Goal: Task Accomplishment & Management: Use online tool/utility

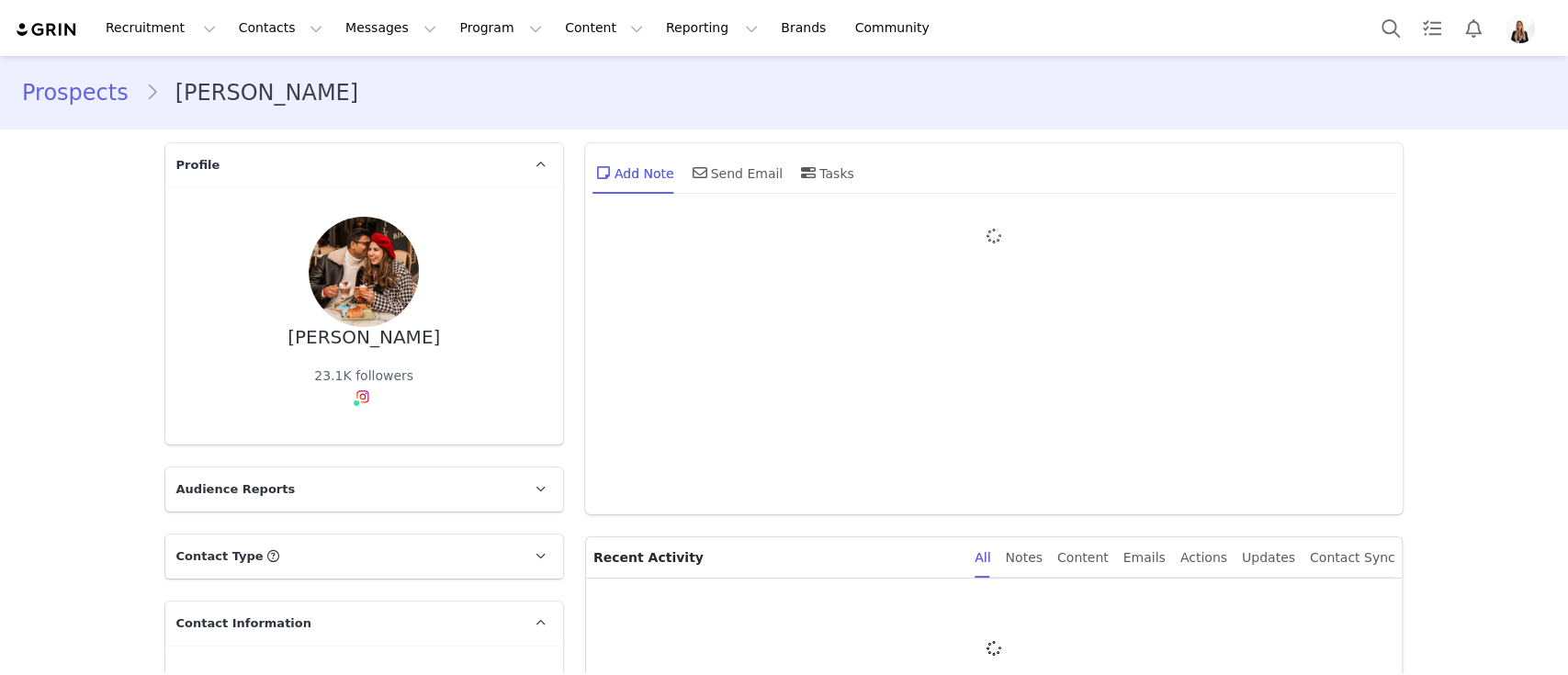
type input "+1 ([GEOGRAPHIC_DATA])"
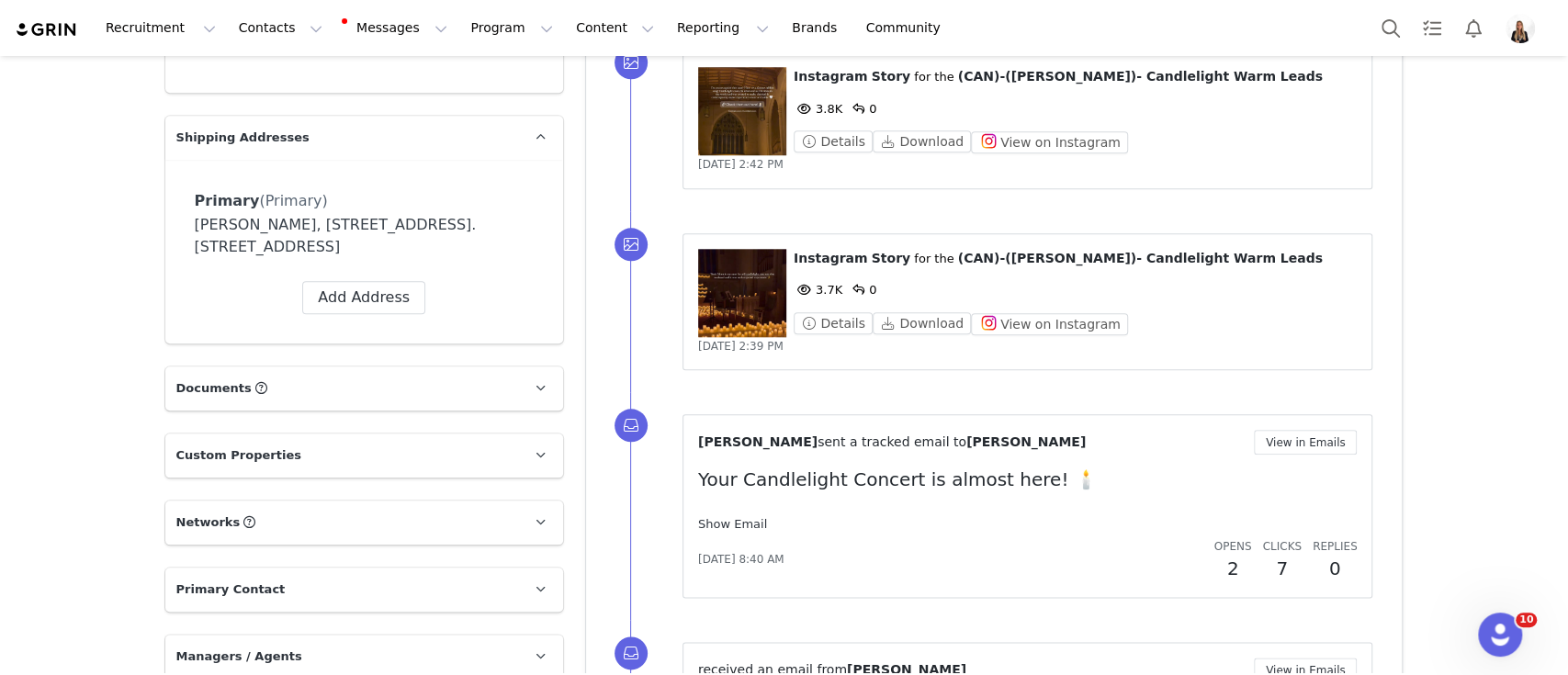
click at [711, 520] on link "Show Email" at bounding box center [732, 524] width 69 height 14
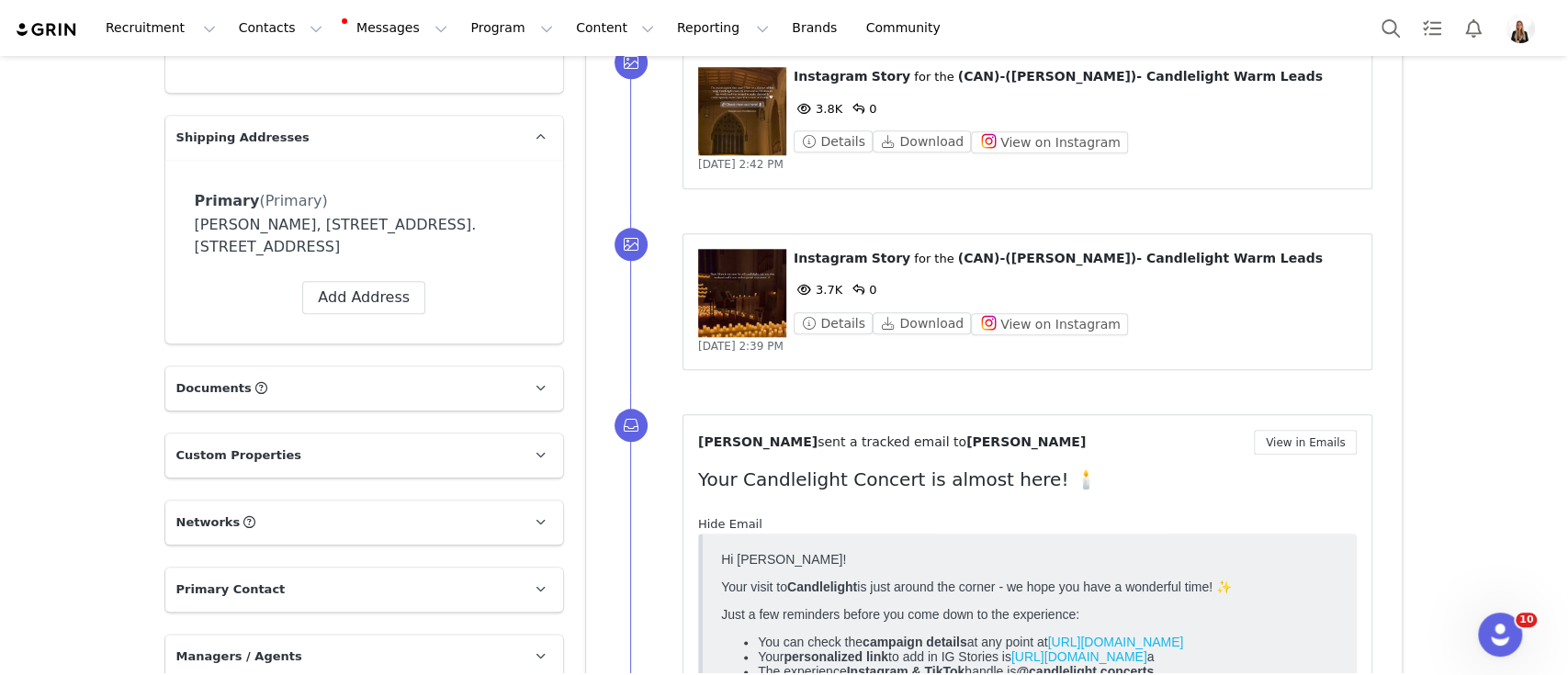
click at [711, 520] on link "Hide Email" at bounding box center [730, 524] width 64 height 14
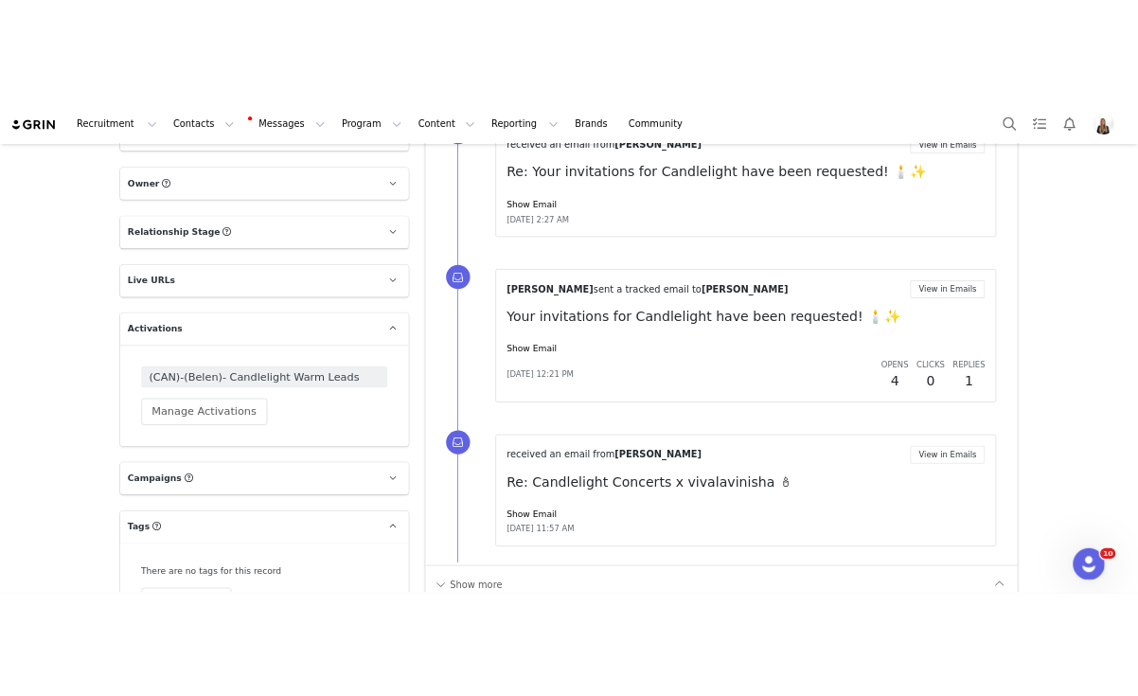
scroll to position [1966, 0]
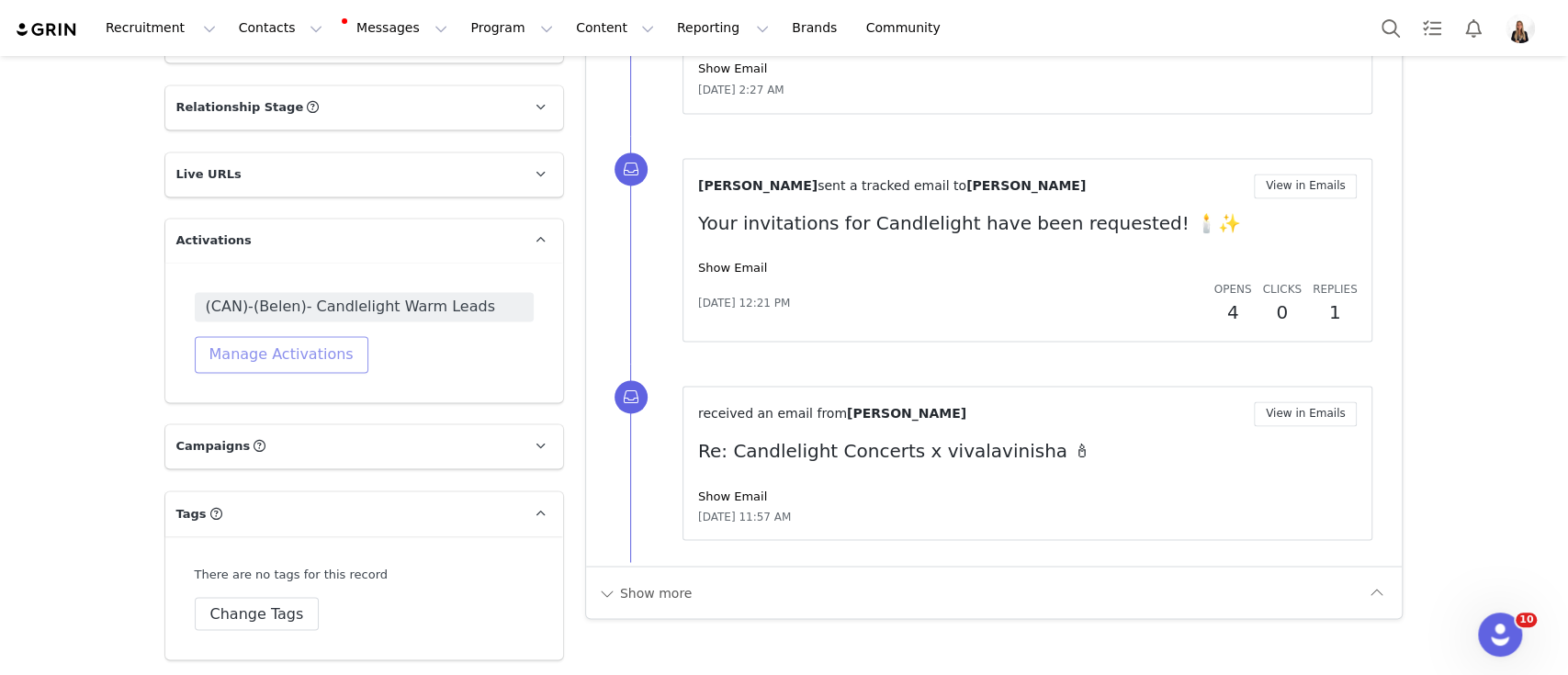
click at [318, 342] on button "Manage Activations" at bounding box center [281, 354] width 174 height 37
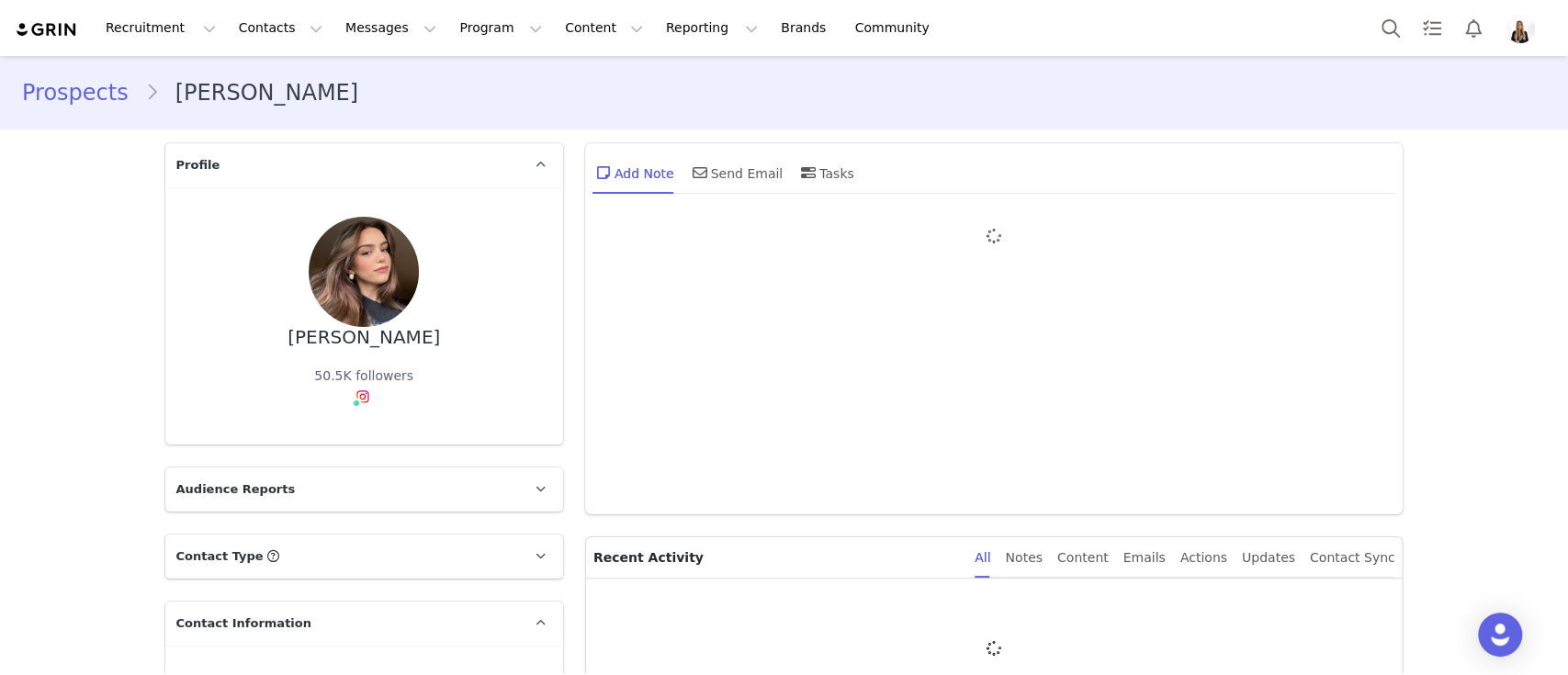
type input "+1 ([GEOGRAPHIC_DATA])"
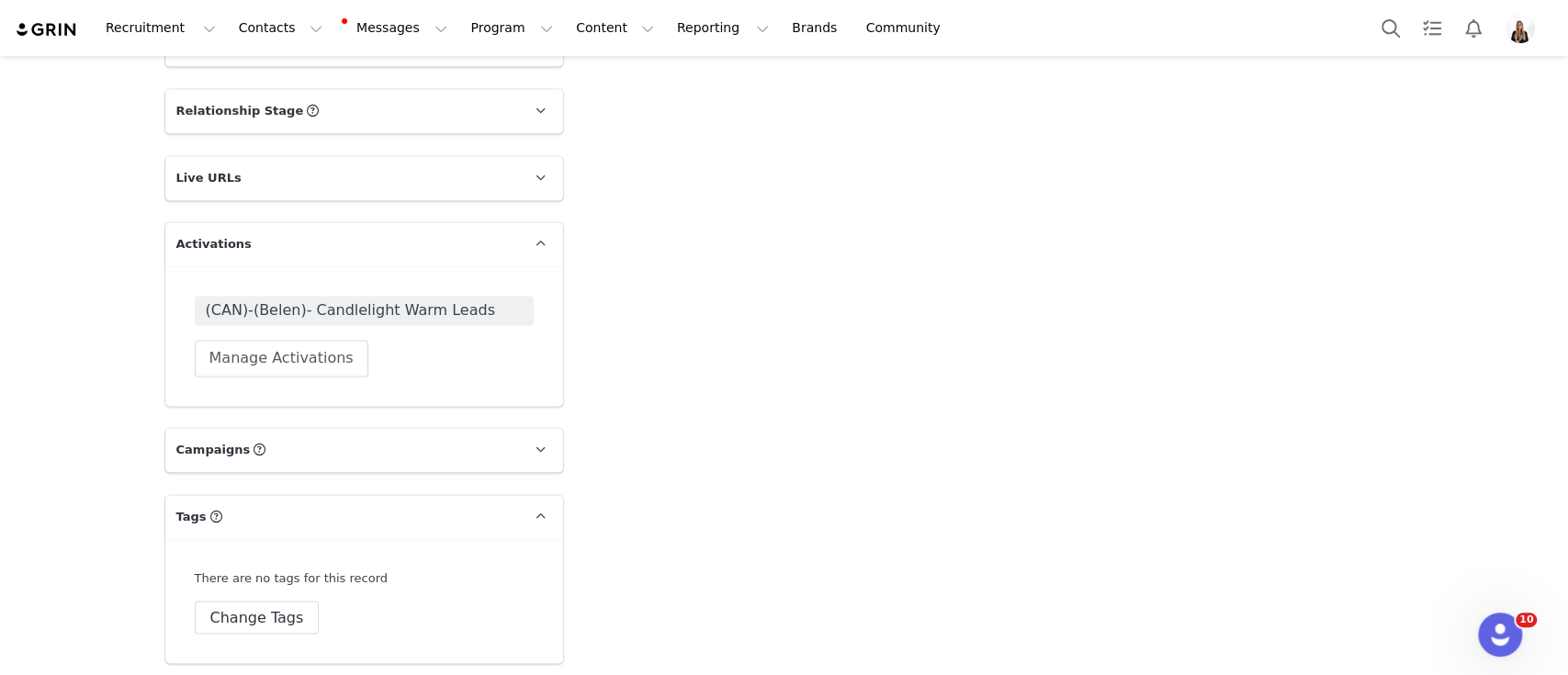
scroll to position [1850, 0]
click at [474, 292] on span "(CAN)-(Belen)- Candlelight Warm Leads" at bounding box center [364, 306] width 339 height 29
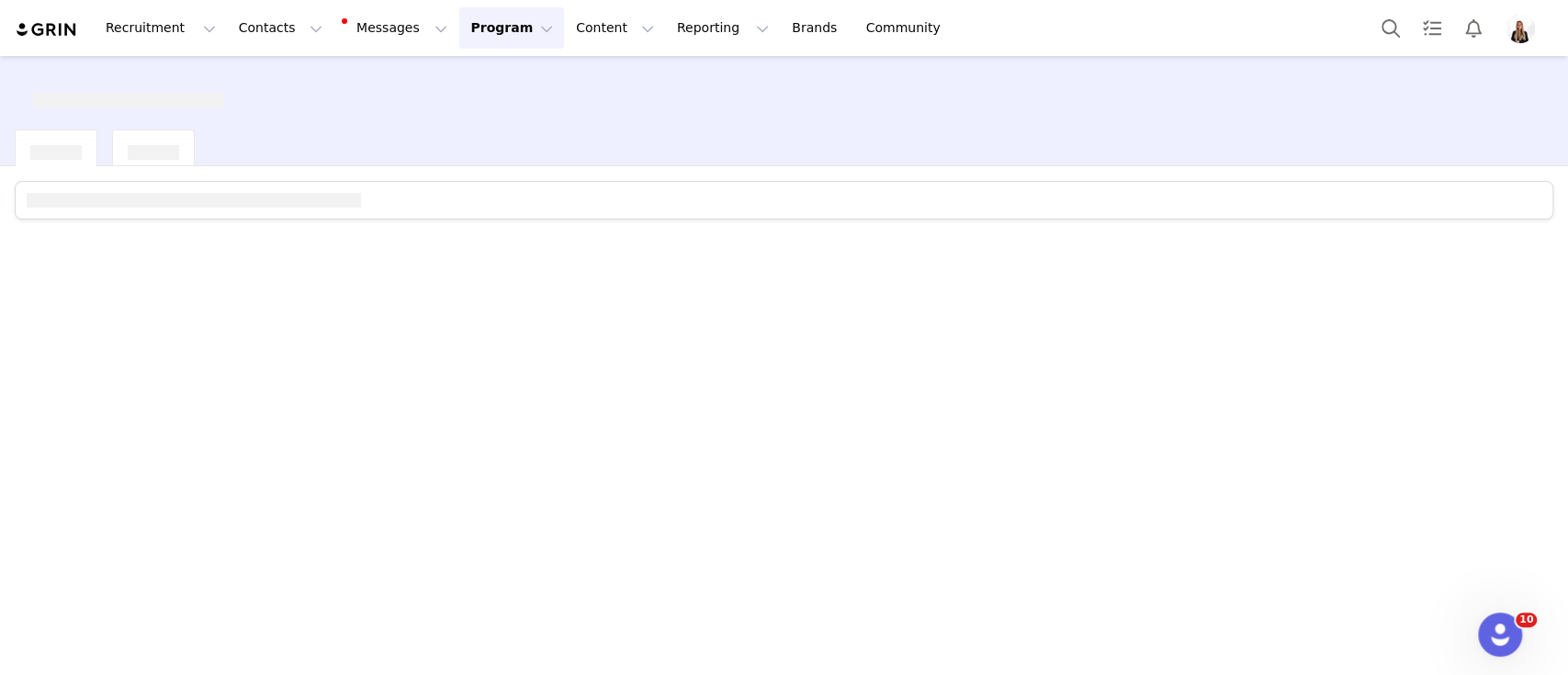
click at [479, 309] on div at bounding box center [784, 419] width 1568 height 506
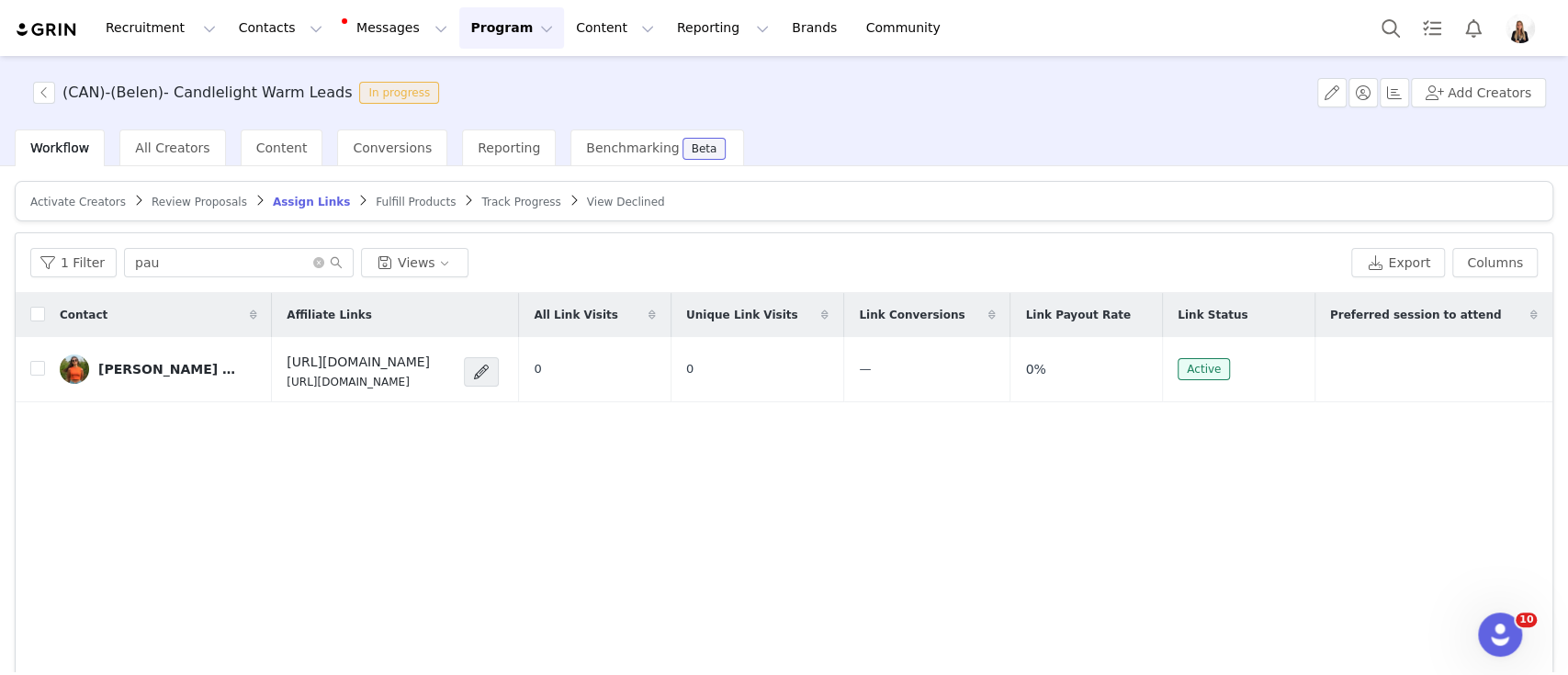
click at [63, 200] on span "Activate Creators" at bounding box center [78, 202] width 95 height 13
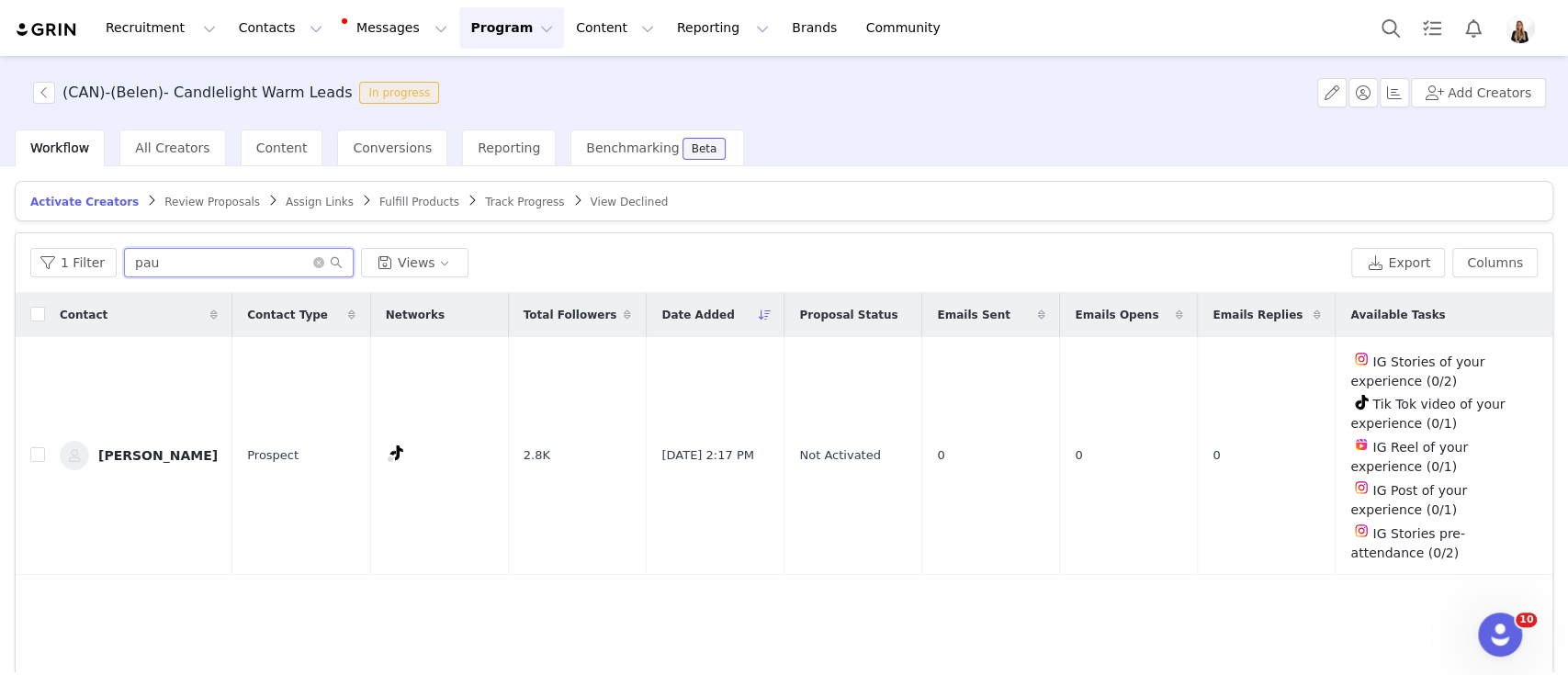
click at [314, 267] on input "pau" at bounding box center [239, 263] width 230 height 29
click at [313, 266] on icon "icon: close-circle" at bounding box center [318, 262] width 11 height 11
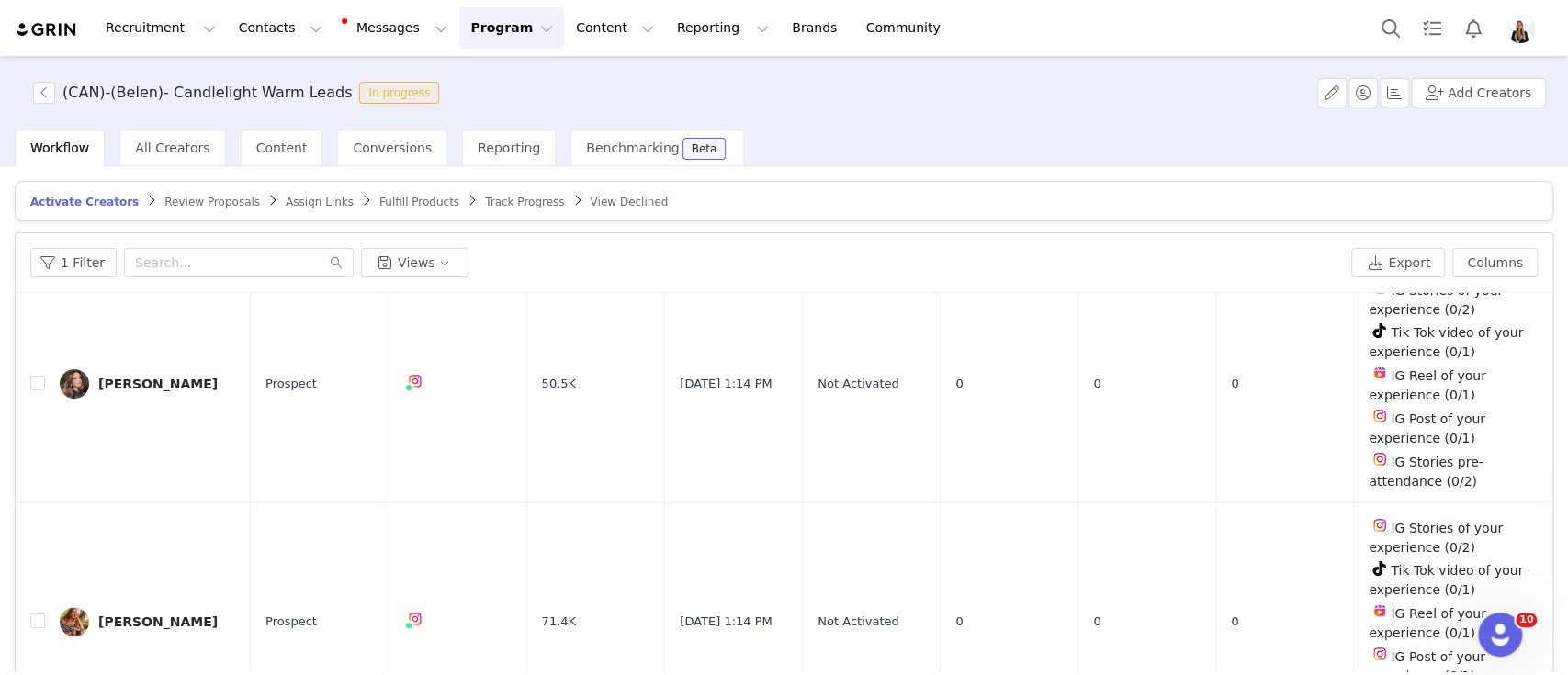
scroll to position [122, 0]
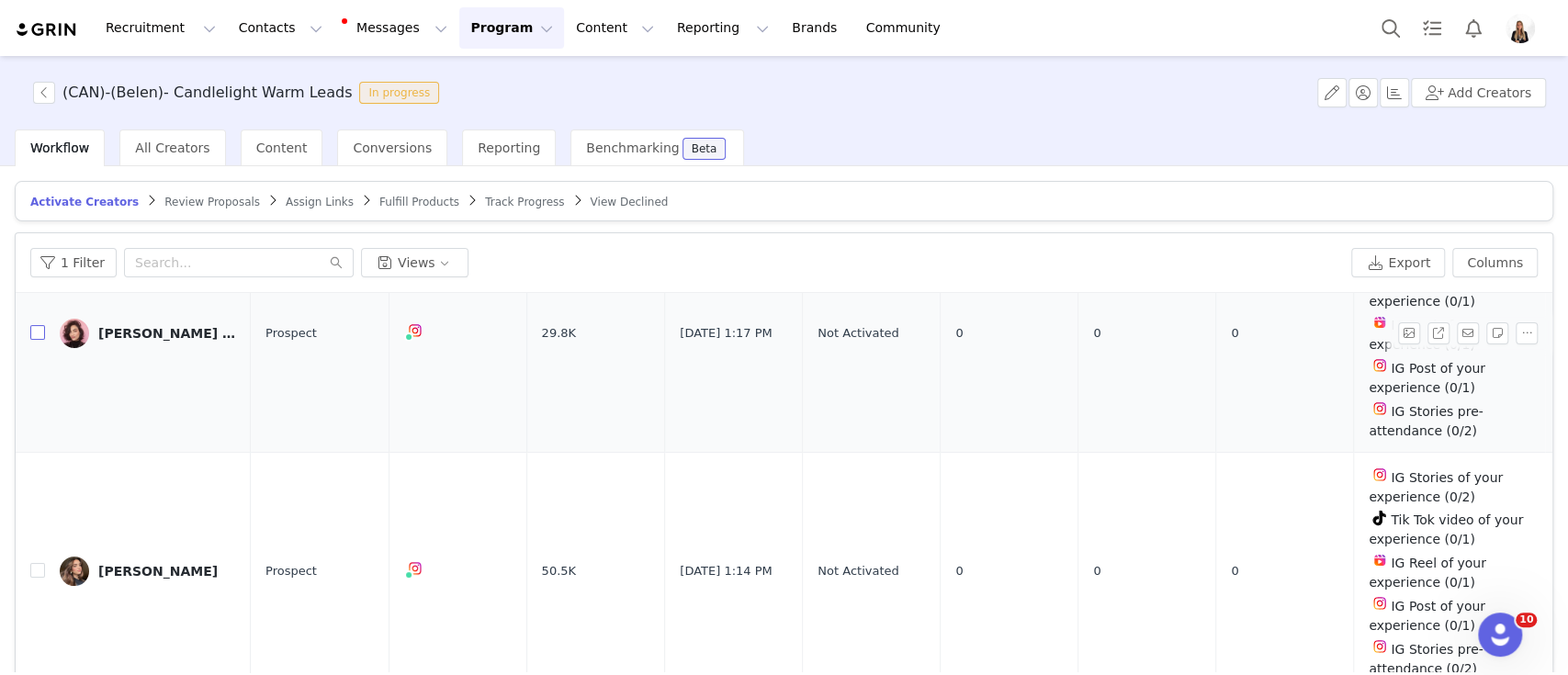
drag, startPoint x: 35, startPoint y: 331, endPoint x: 139, endPoint y: 411, distance: 131.2
click at [34, 331] on input "checkbox" at bounding box center [37, 332] width 15 height 15
checkbox input "true"
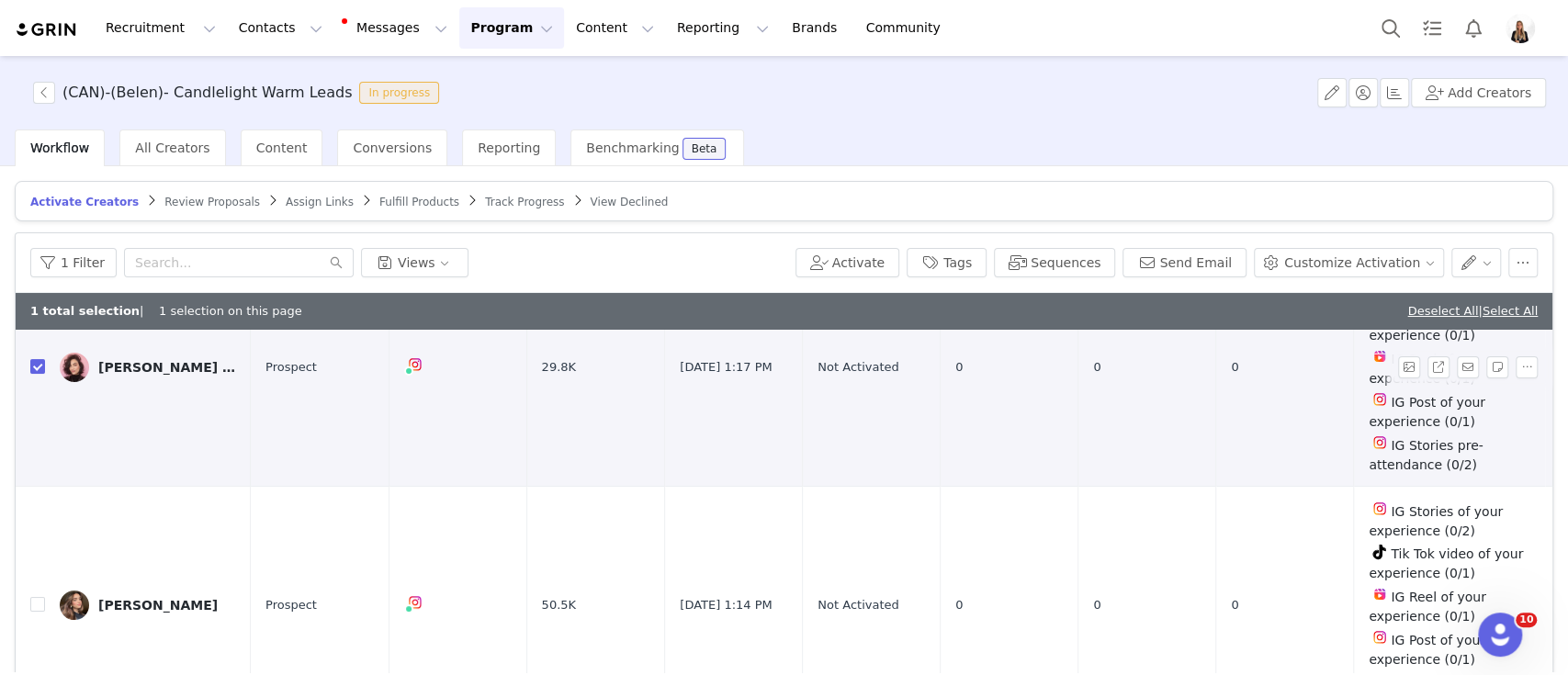
scroll to position [244, 0]
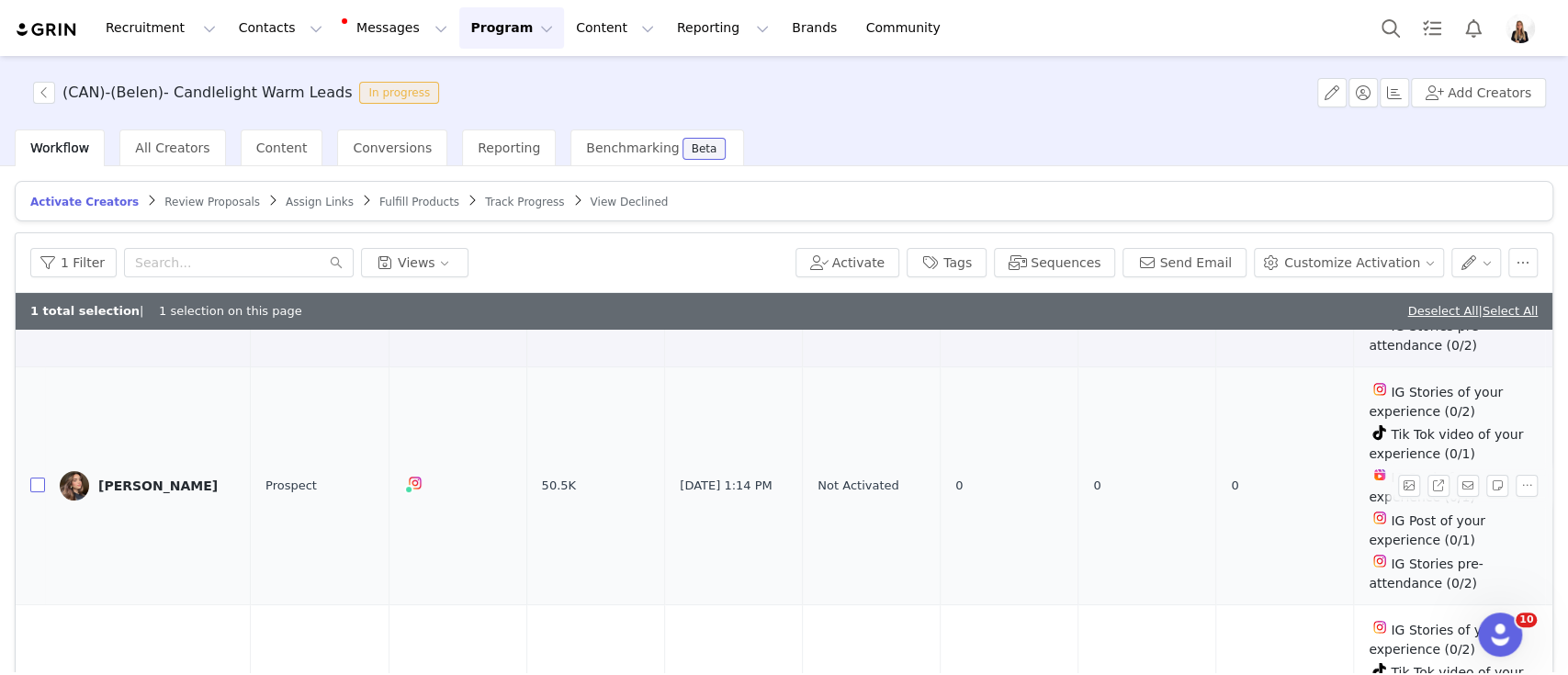
click at [34, 477] on input "checkbox" at bounding box center [37, 484] width 15 height 15
checkbox input "true"
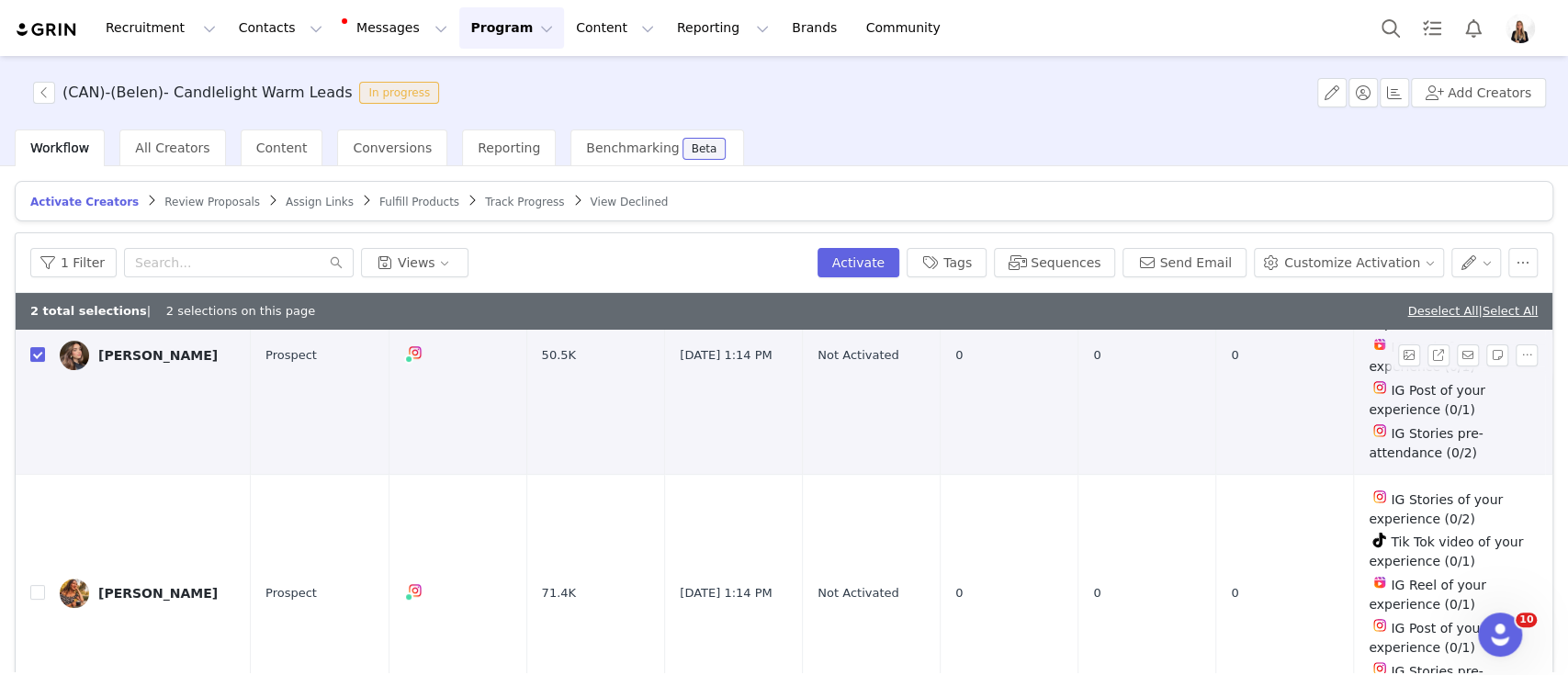
scroll to position [490, 0]
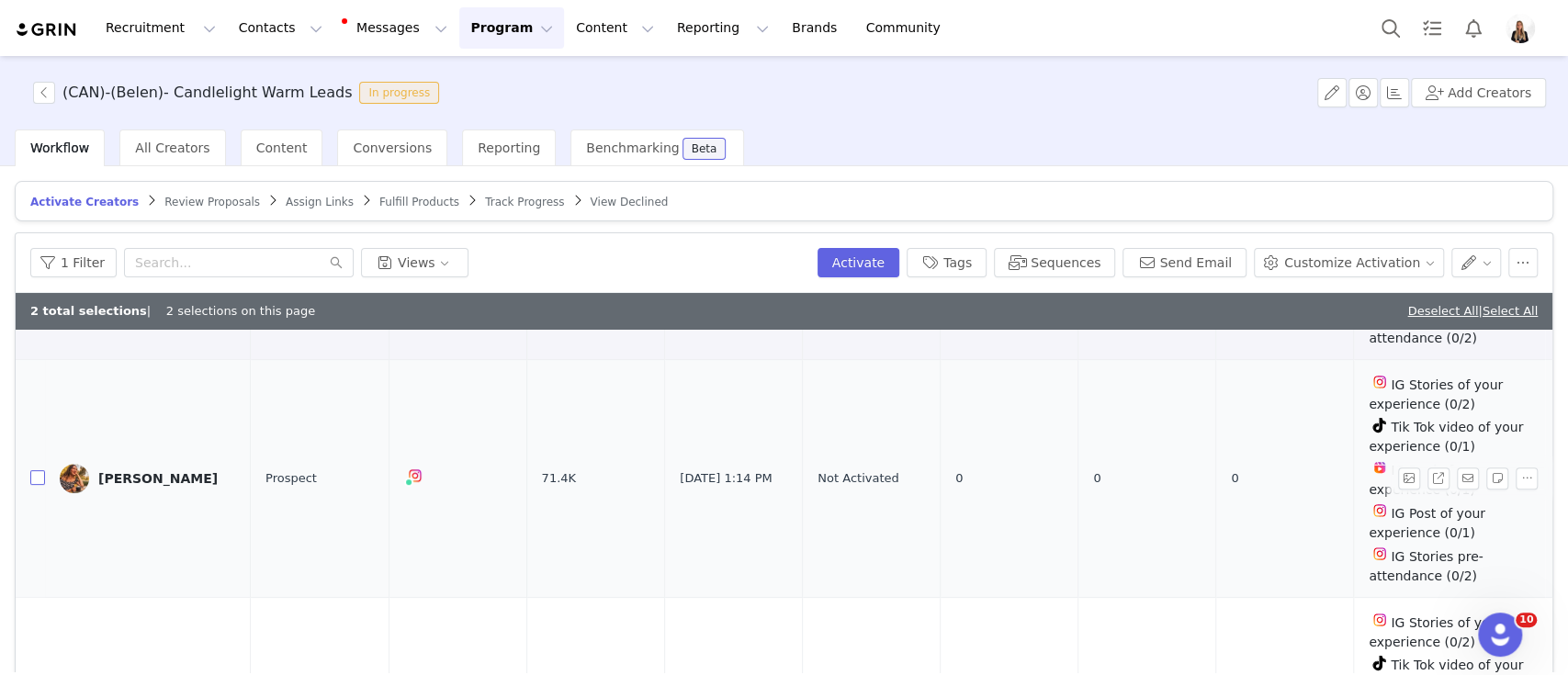
click at [41, 473] on input "checkbox" at bounding box center [37, 477] width 15 height 15
checkbox input "true"
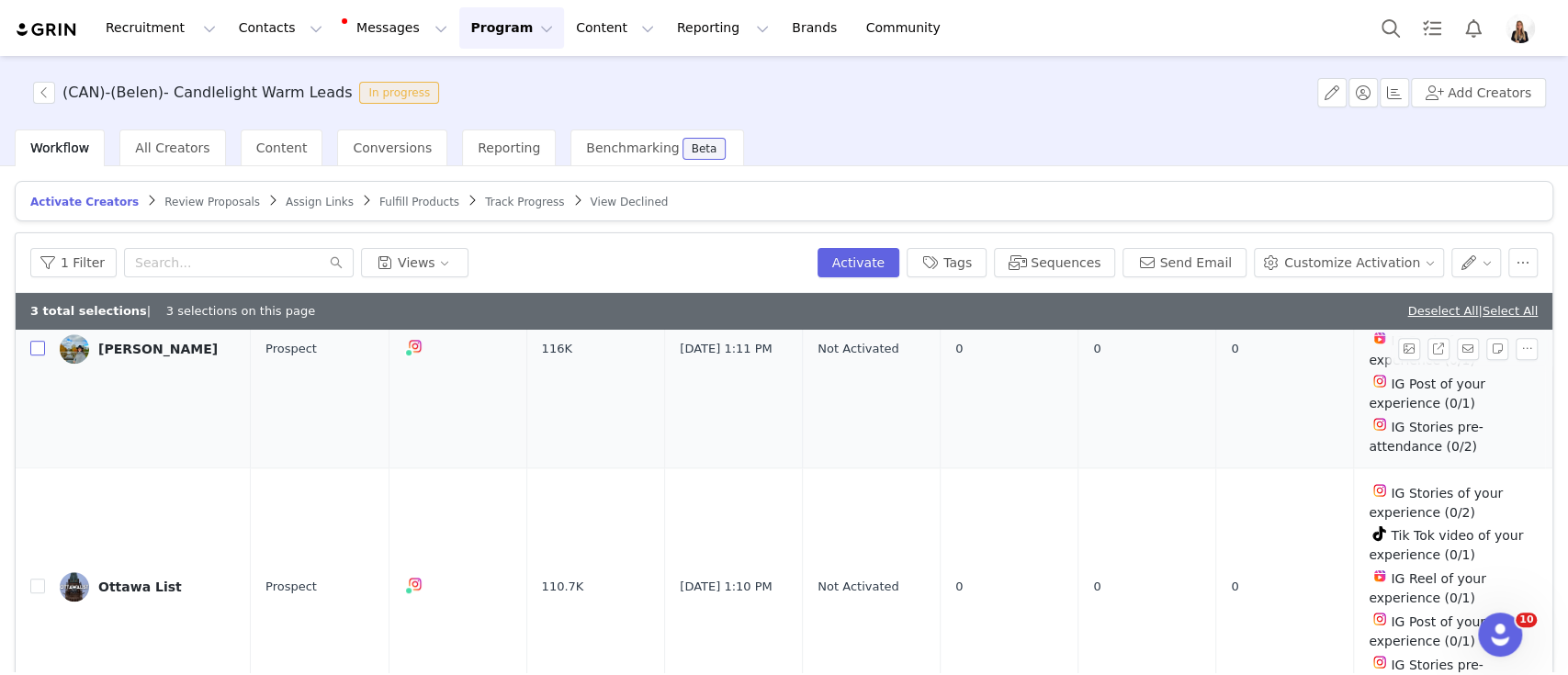
click at [37, 341] on input "checkbox" at bounding box center [37, 347] width 15 height 15
checkbox input "true"
click at [37, 578] on input "checkbox" at bounding box center [37, 585] width 15 height 15
checkbox input "true"
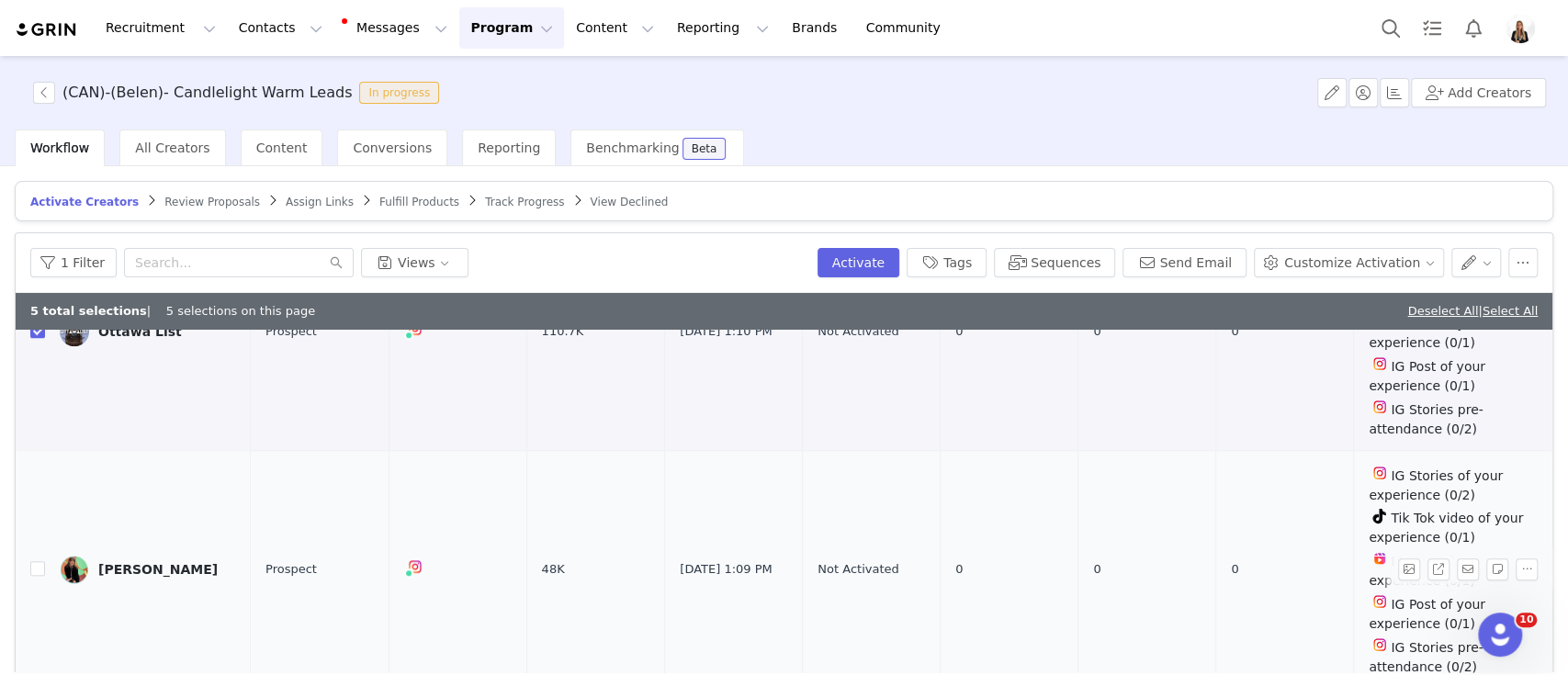
scroll to position [1224, 0]
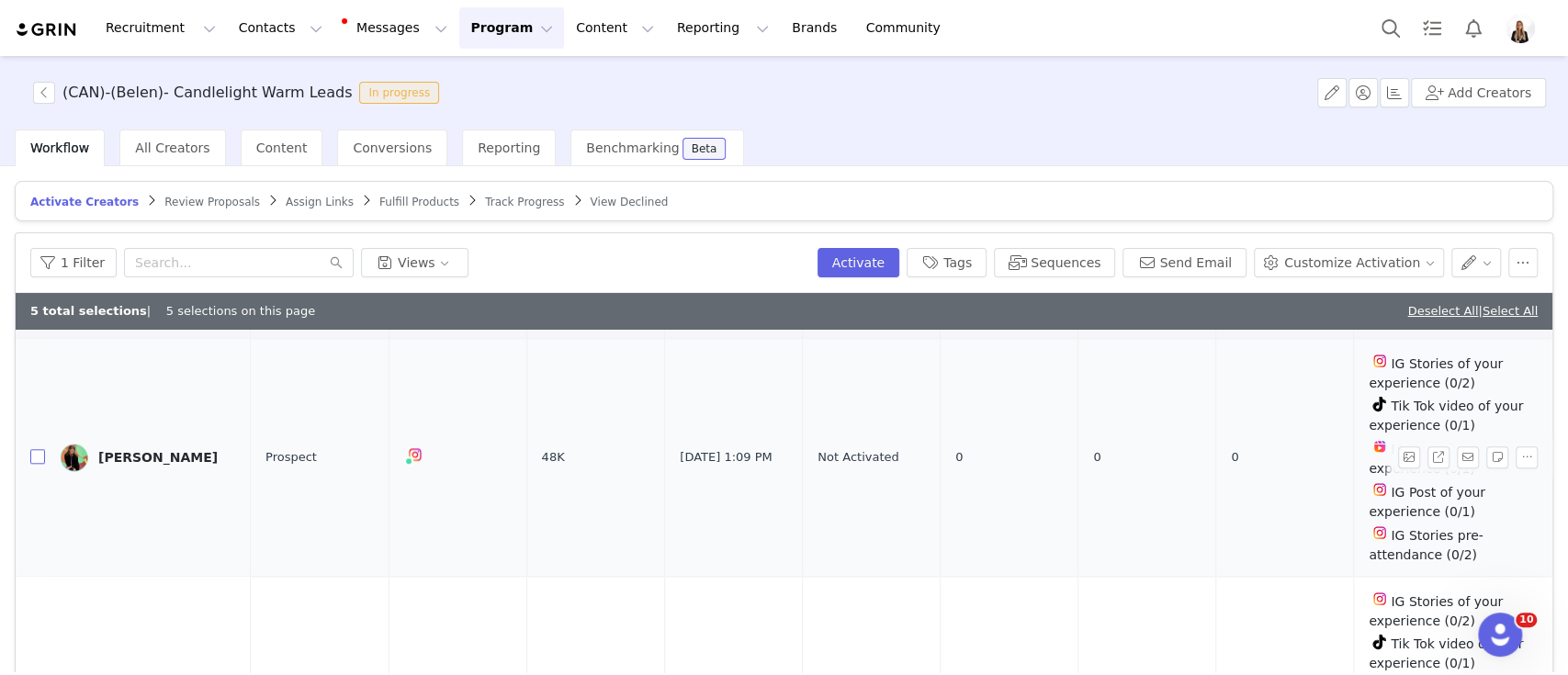
click at [31, 452] on input "checkbox" at bounding box center [37, 456] width 15 height 15
checkbox input "true"
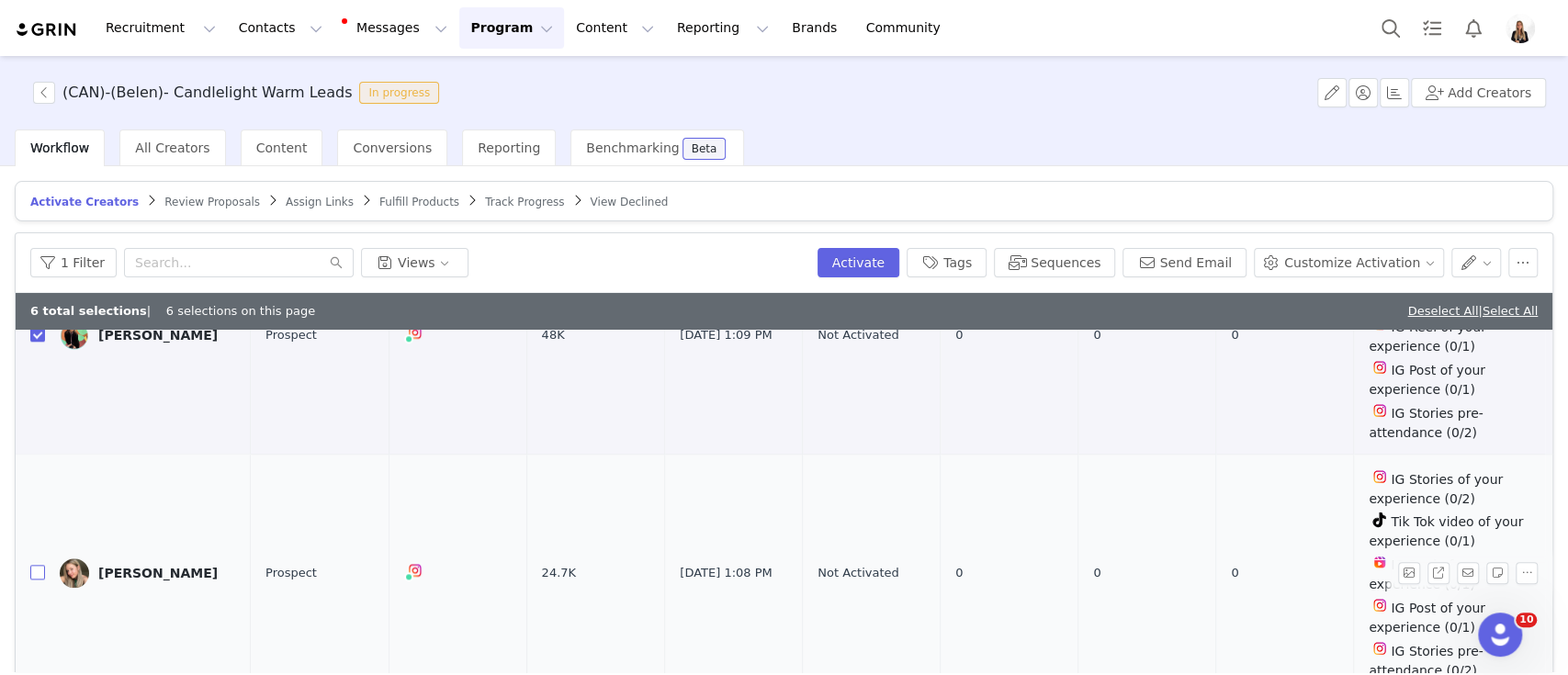
click at [42, 564] on input "checkbox" at bounding box center [37, 571] width 15 height 15
checkbox input "true"
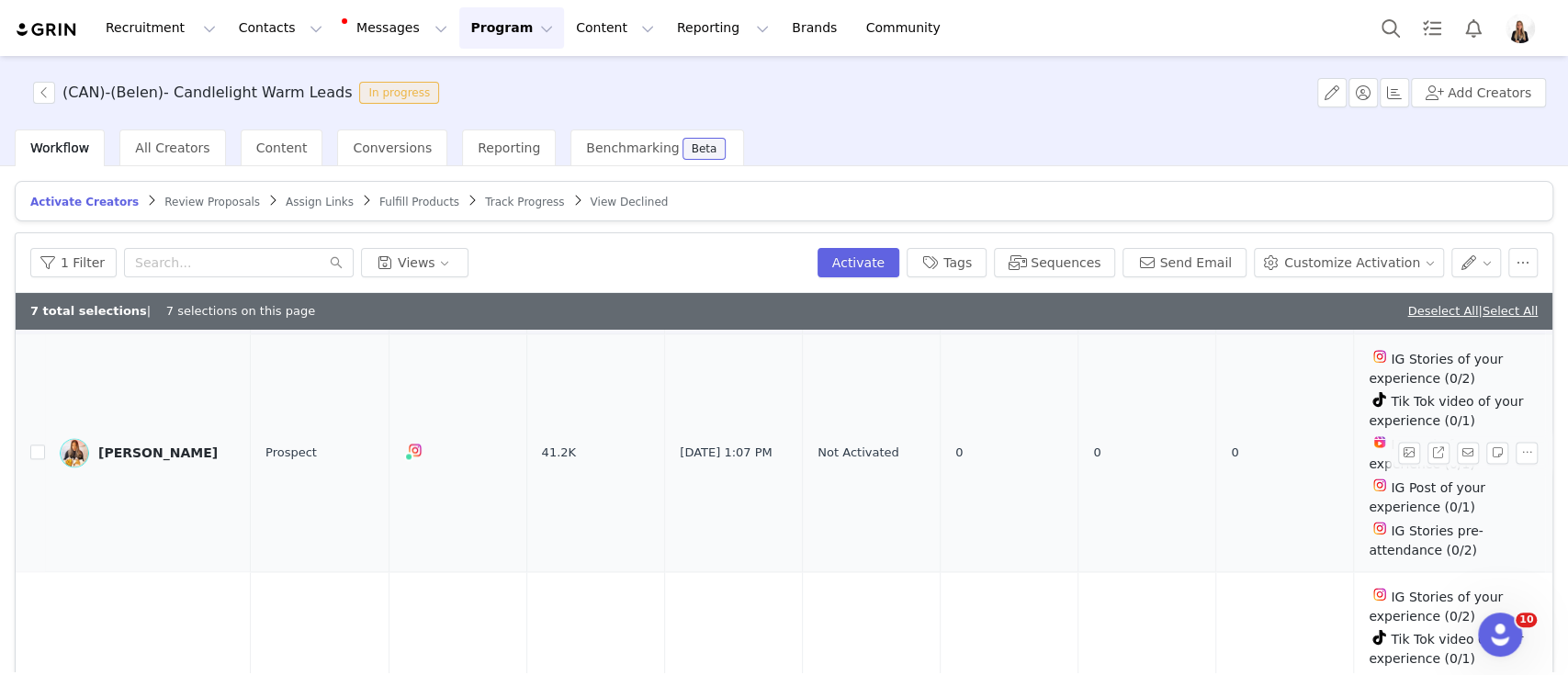
scroll to position [1713, 0]
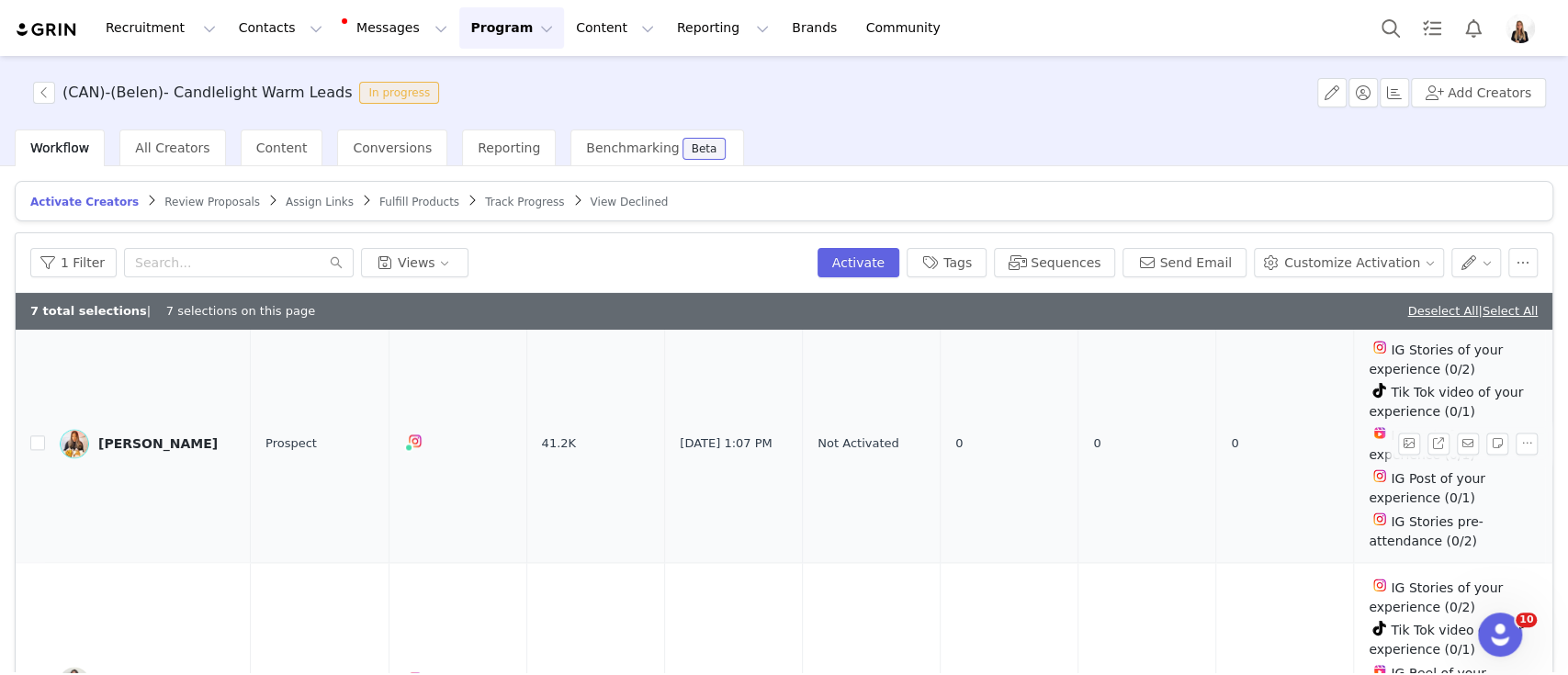
click at [26, 427] on td at bounding box center [30, 443] width 29 height 238
click at [39, 435] on input "checkbox" at bounding box center [37, 442] width 15 height 15
checkbox input "true"
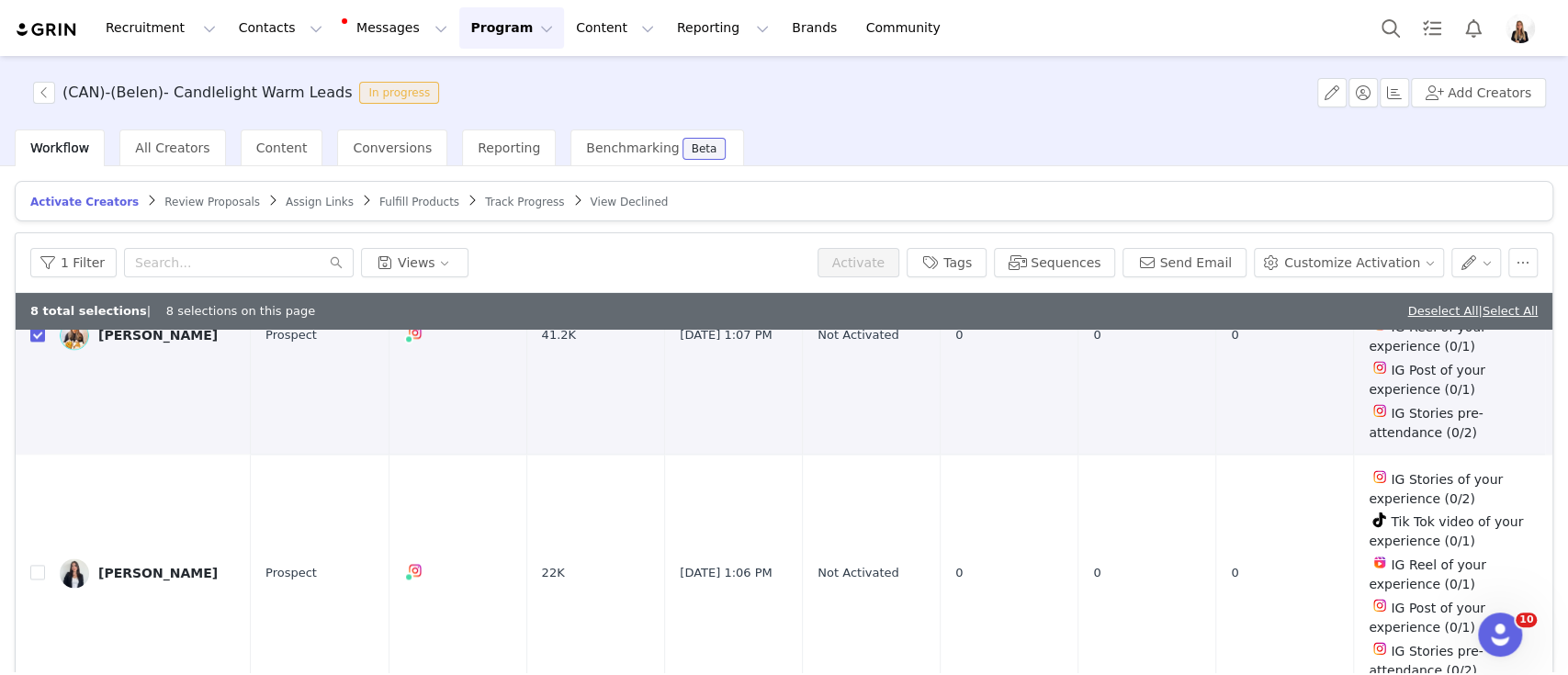
scroll to position [1958, 0]
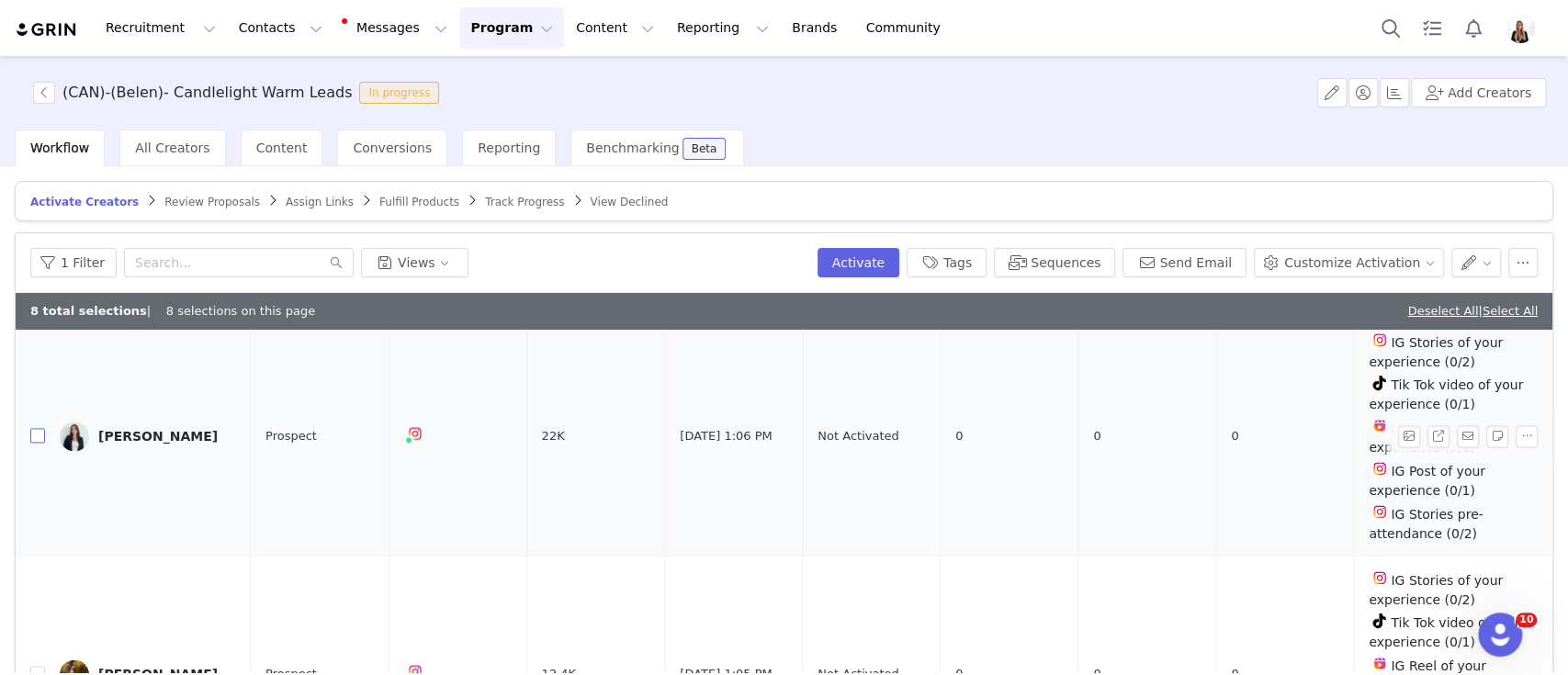
click at [36, 428] on input "checkbox" at bounding box center [37, 434] width 15 height 15
checkbox input "true"
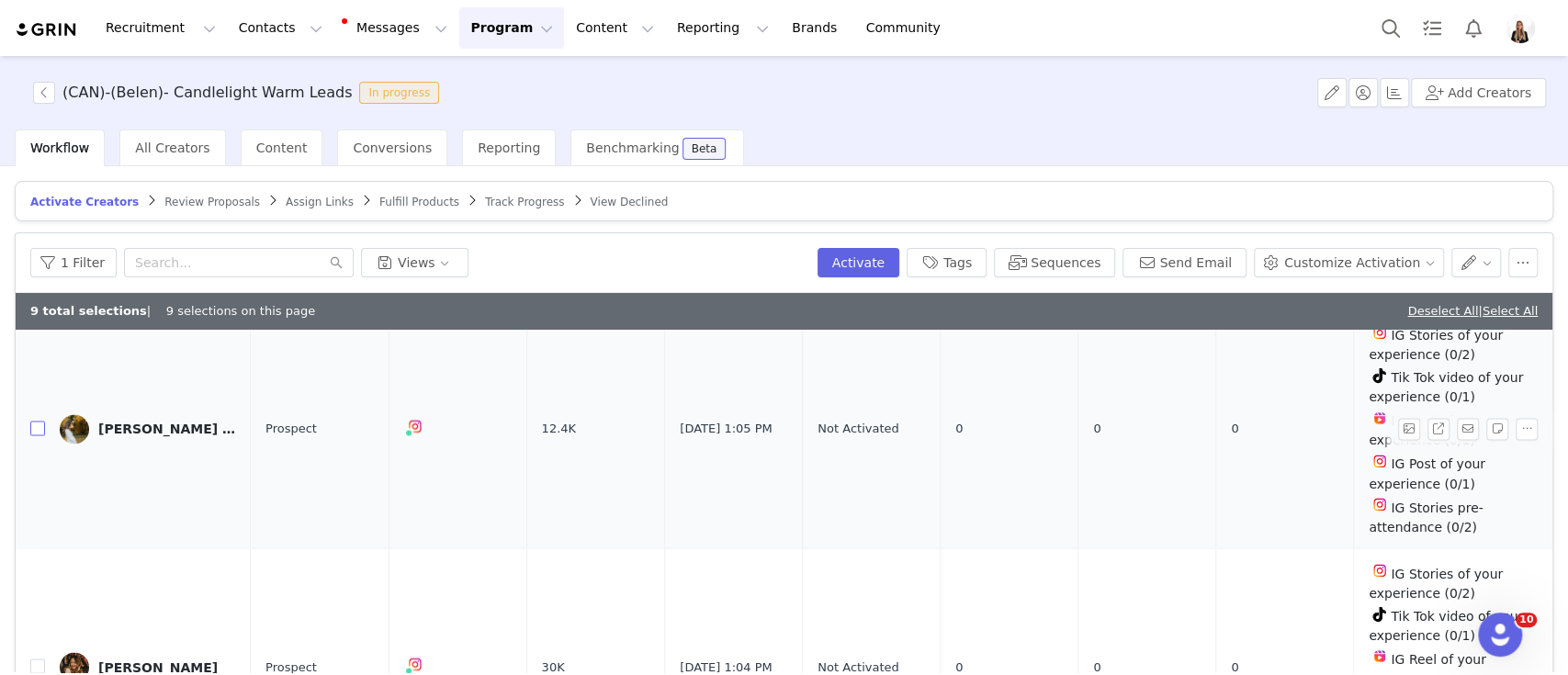
click at [32, 421] on input "checkbox" at bounding box center [37, 428] width 15 height 15
checkbox input "true"
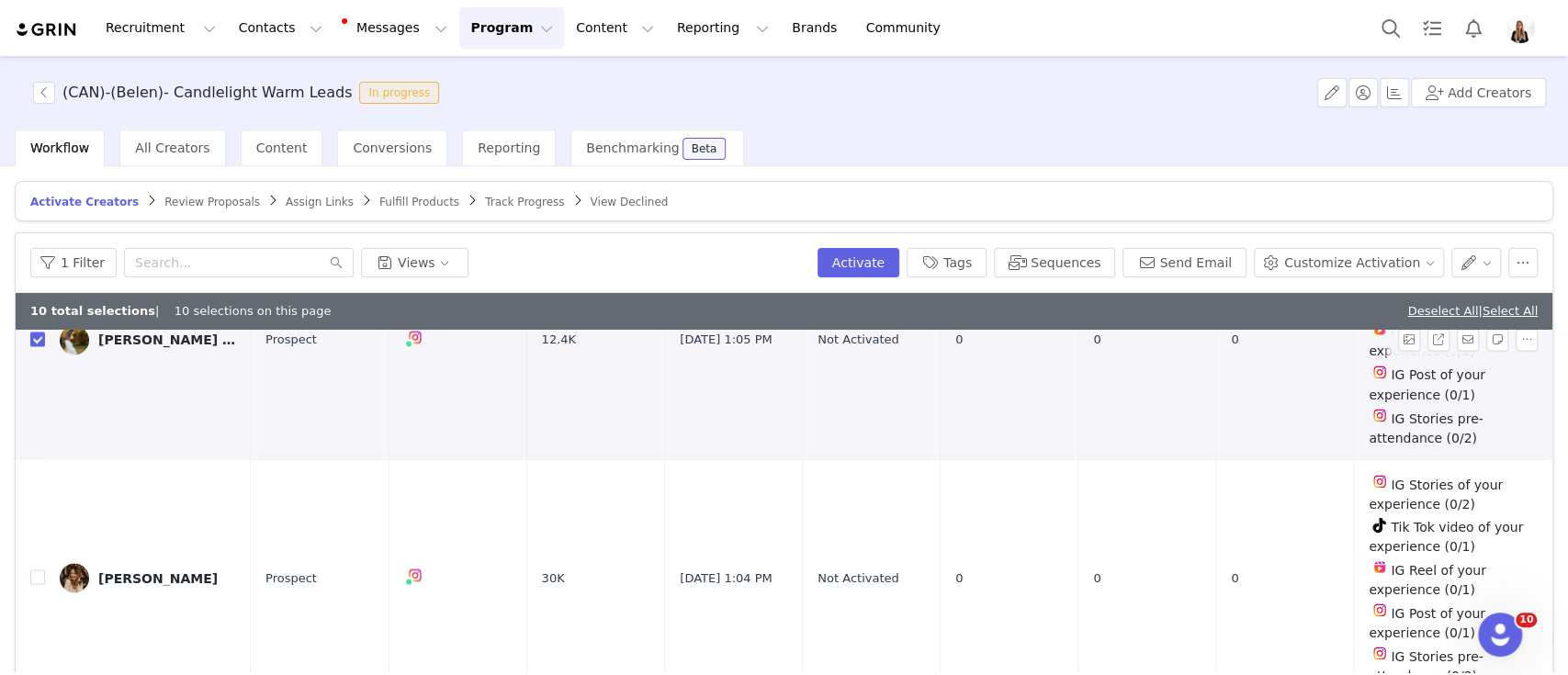
scroll to position [2326, 0]
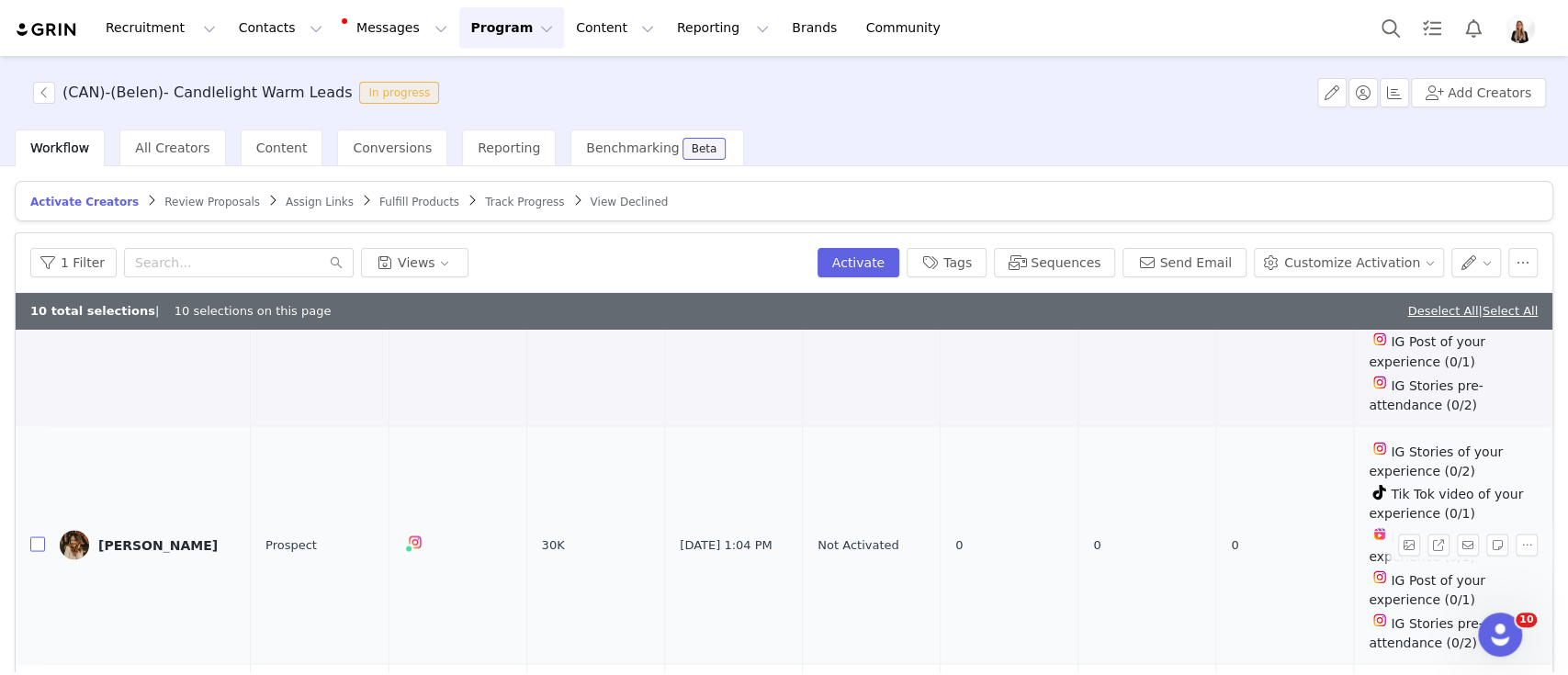
click at [37, 536] on input "checkbox" at bounding box center [37, 543] width 15 height 15
checkbox input "true"
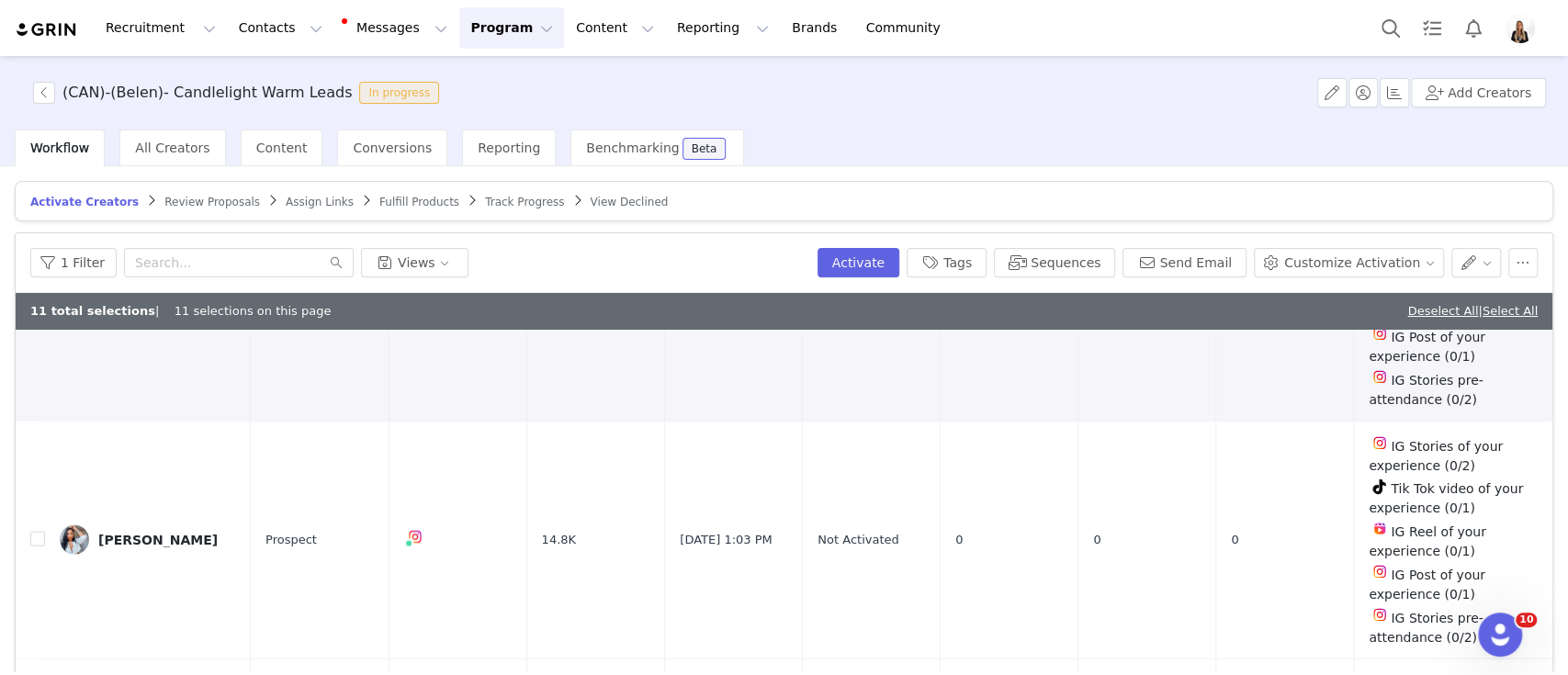
scroll to position [2571, 0]
click at [43, 515] on tr "[PERSON_NAME] Prospect 14.8K [DATE] 1:03 PM Not Activated 0 0 0 IG Stories of y…" at bounding box center [784, 537] width 1537 height 238
click at [42, 529] on input "checkbox" at bounding box center [37, 535] width 15 height 15
checkbox input "true"
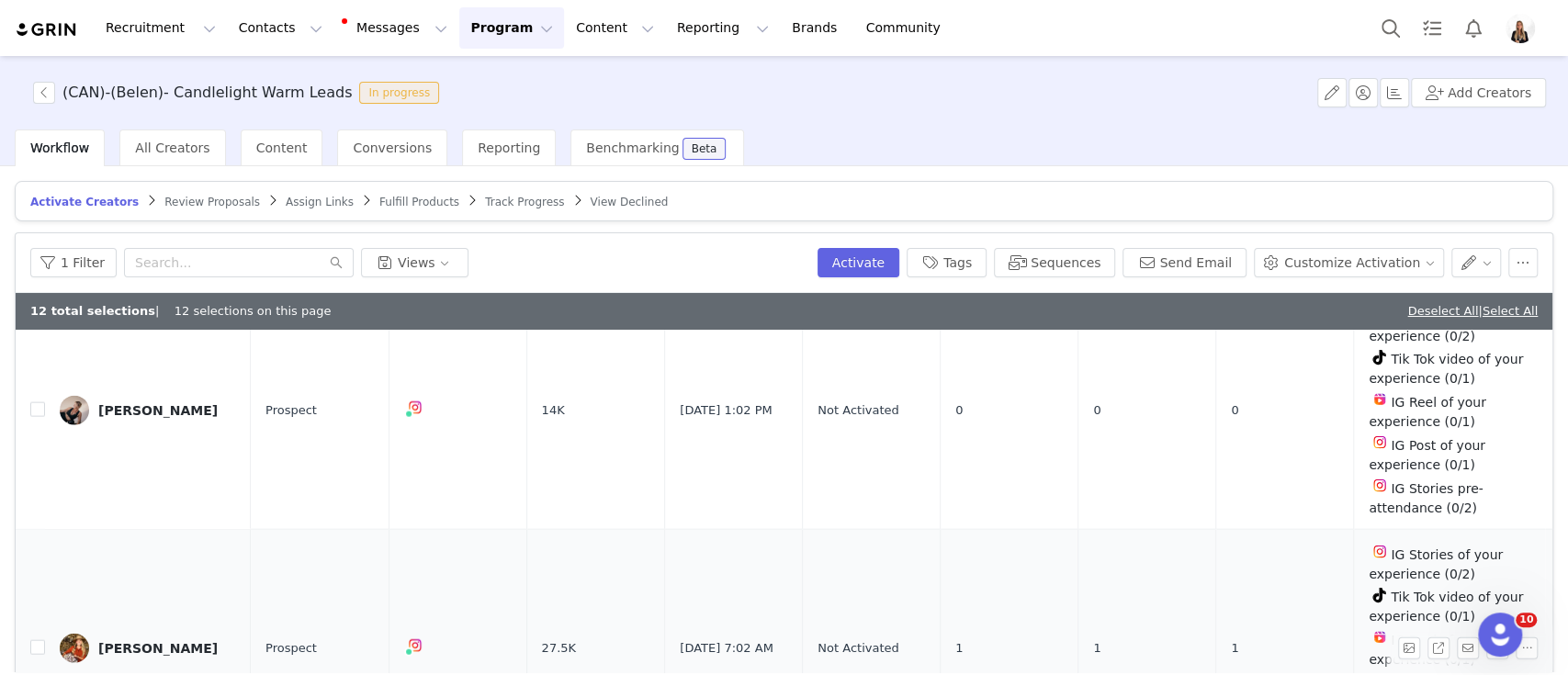
scroll to position [2938, 0]
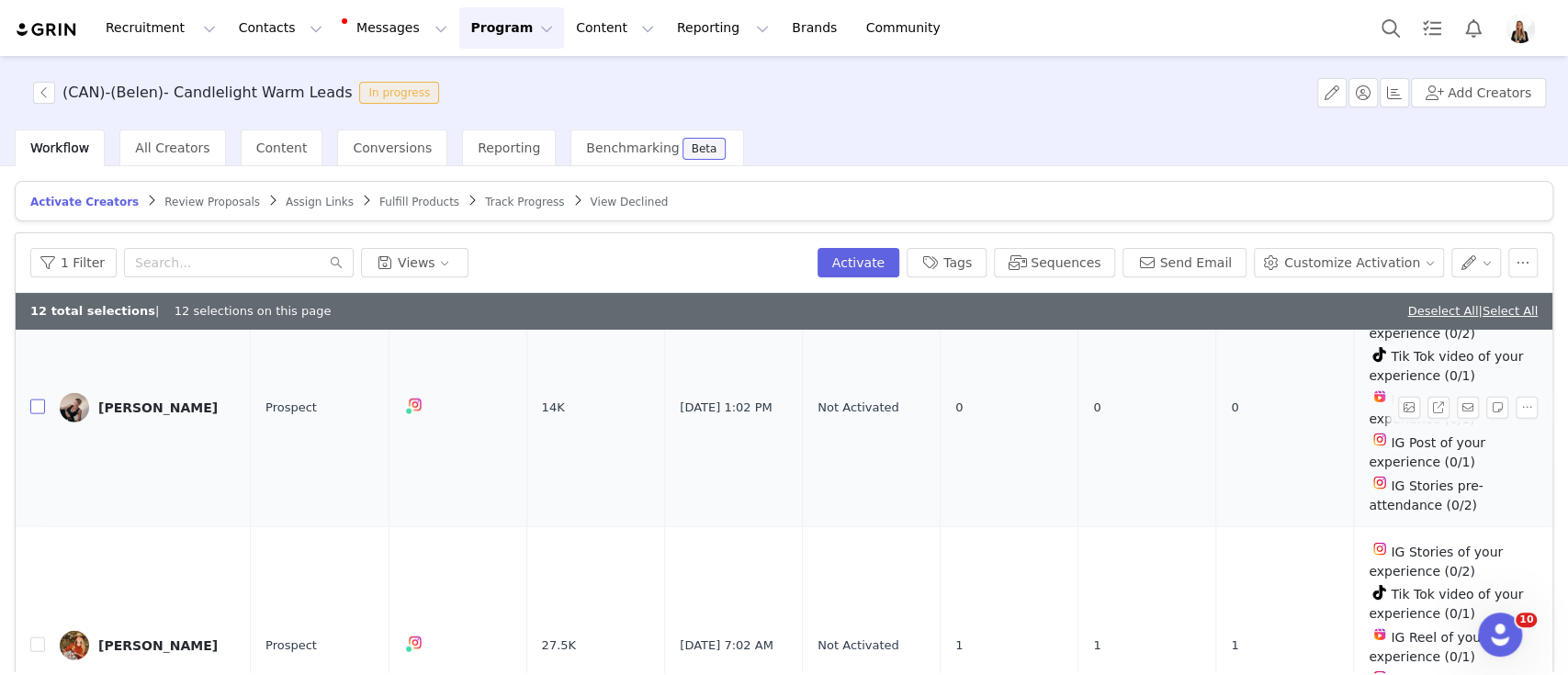
click at [38, 400] on input "checkbox" at bounding box center [37, 406] width 15 height 15
checkbox input "true"
click at [1042, 264] on button "Sequences" at bounding box center [1054, 263] width 121 height 29
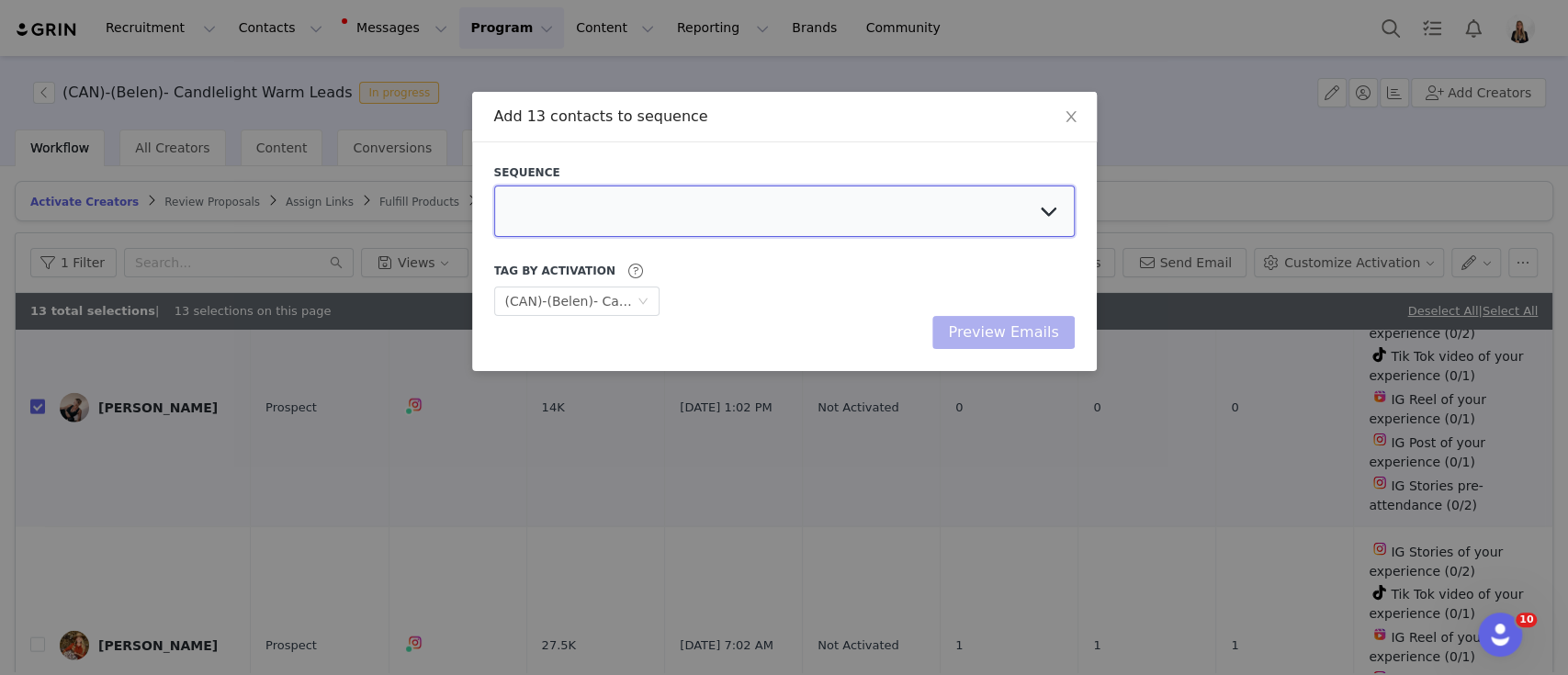
click at [600, 198] on select at bounding box center [784, 210] width 580 height 51
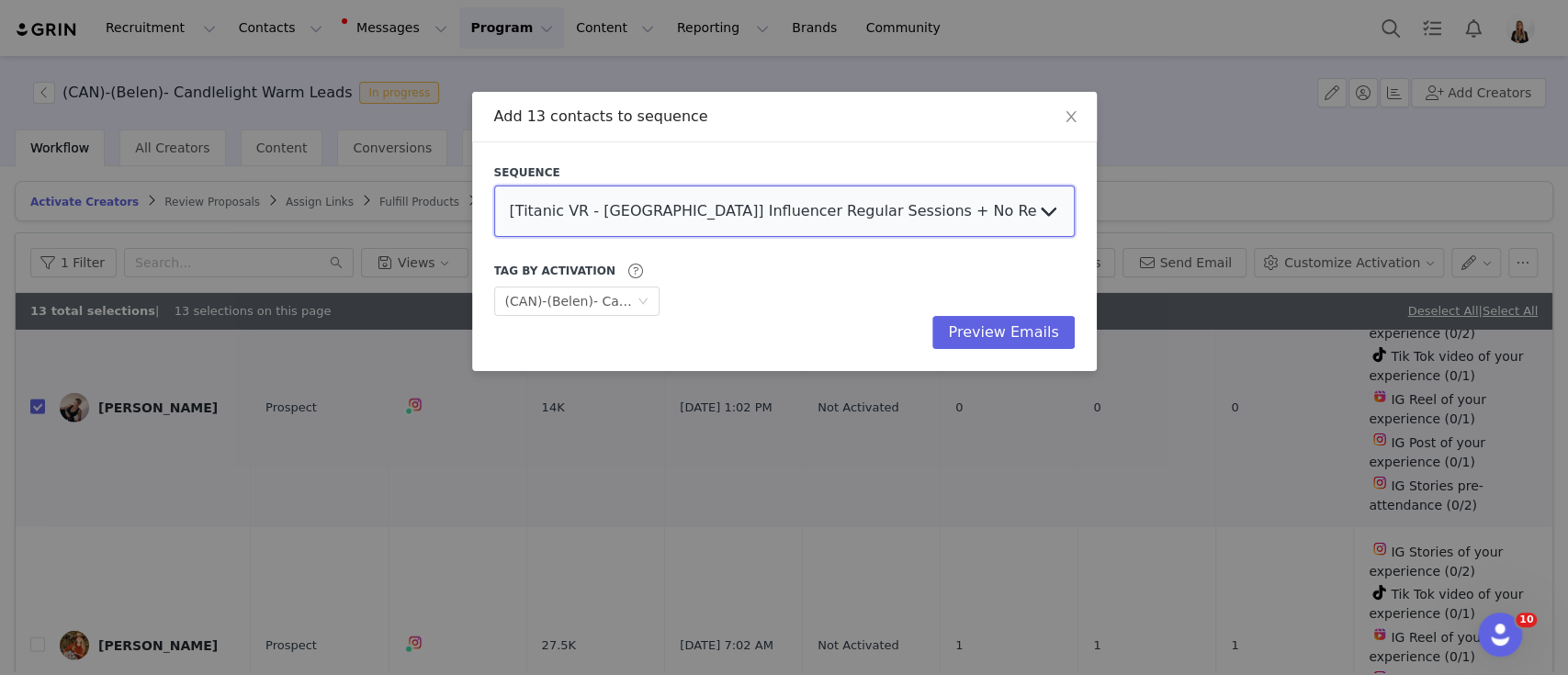
select select "046c7814-9da1-480c-9e1b-57549aac3acf"
click at [494, 185] on select "[Titanic VR - [GEOGRAPHIC_DATA]] Influencer Regular Sessions + No Reply Follow …" at bounding box center [784, 210] width 580 height 51
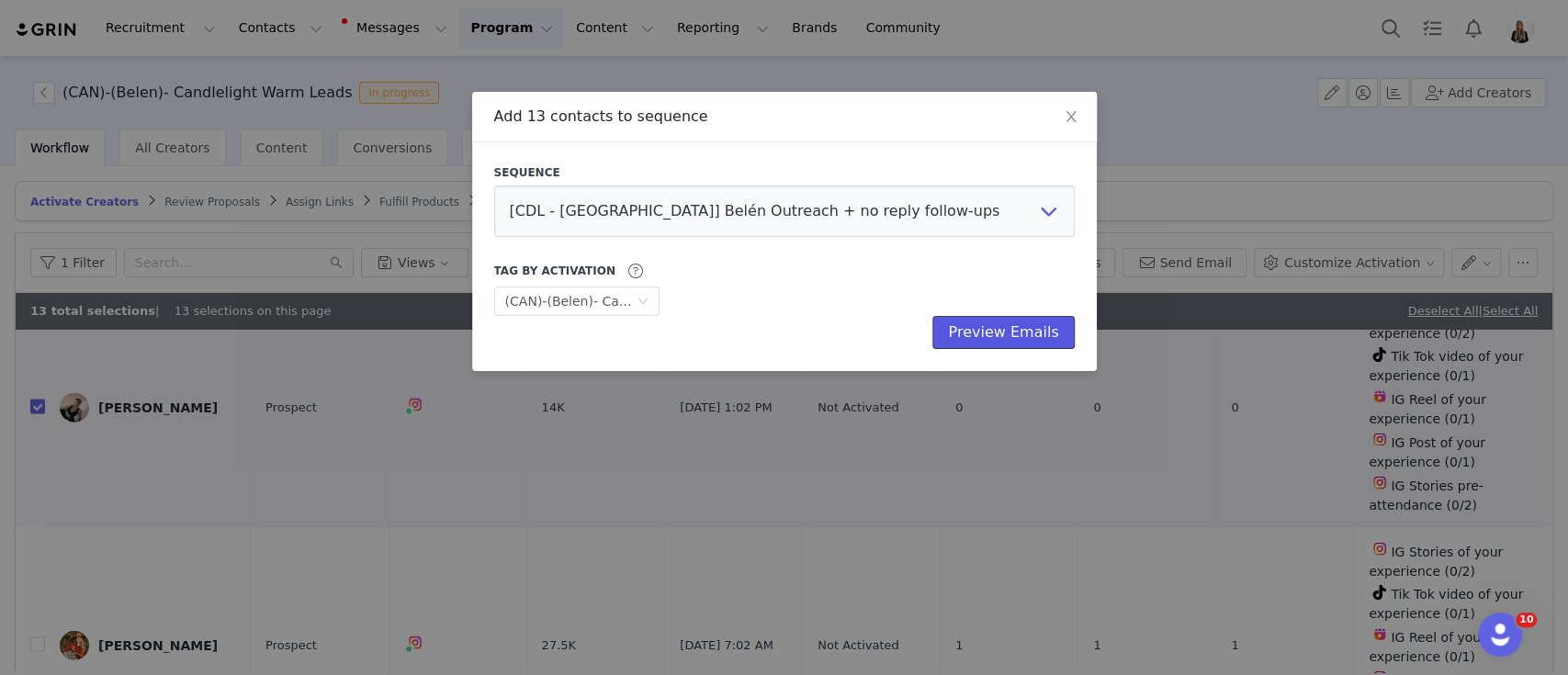
click at [984, 338] on button "Preview Emails" at bounding box center [1003, 333] width 142 height 33
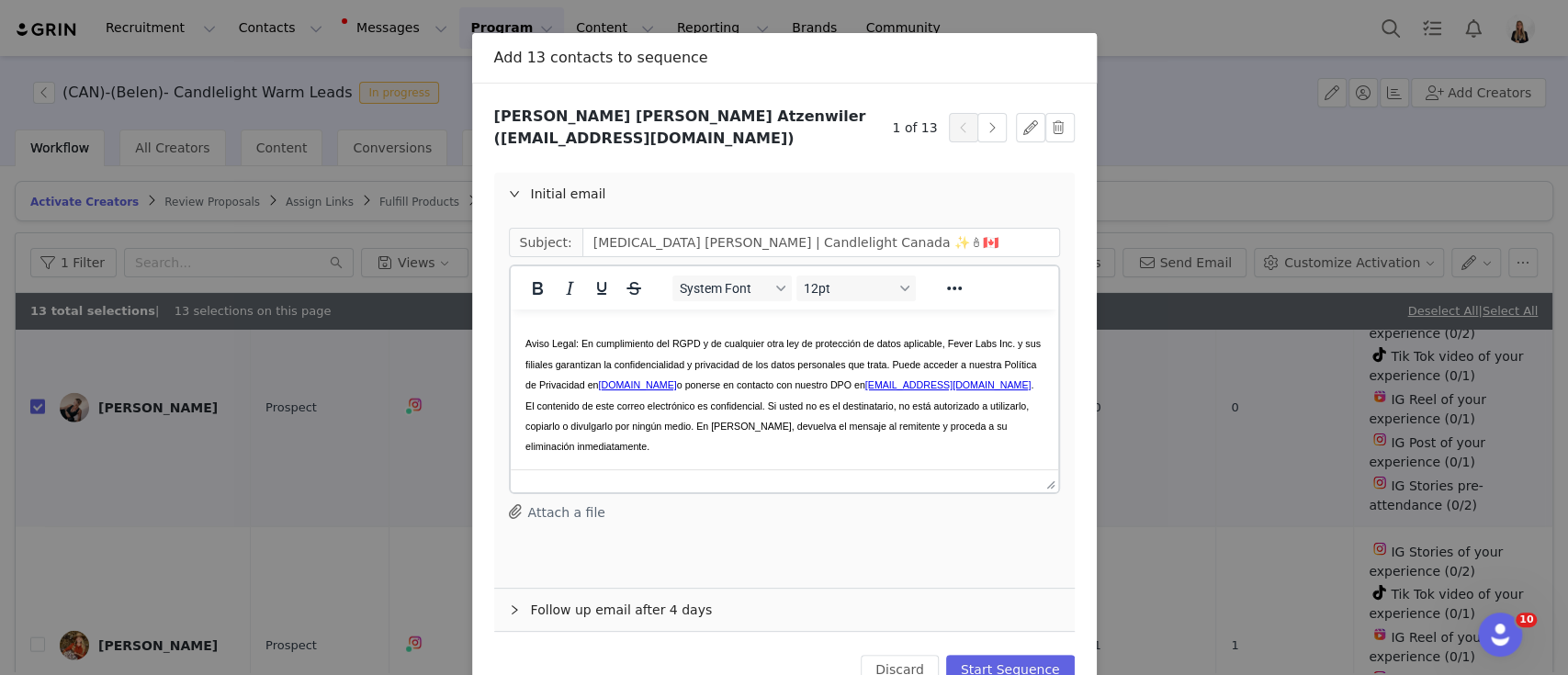
scroll to position [112, 0]
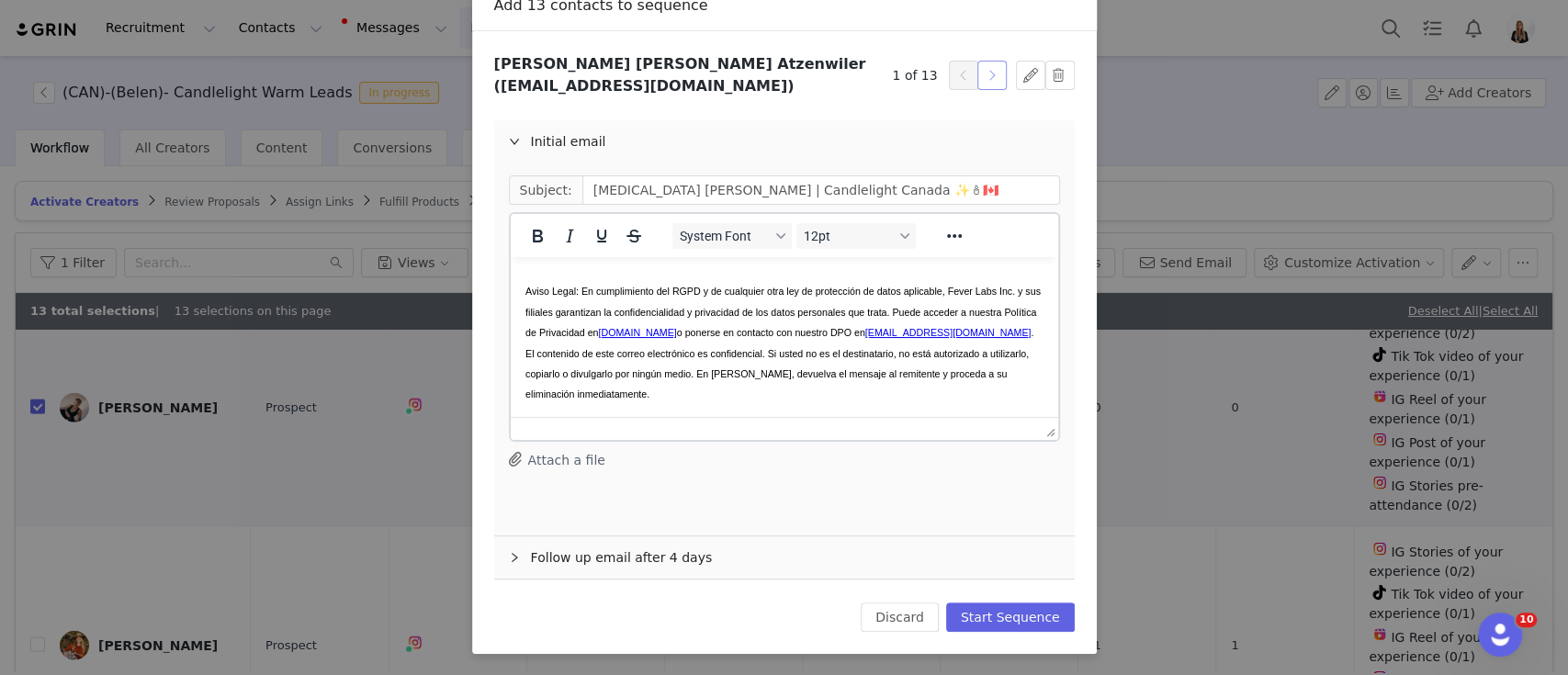
click at [977, 78] on button "button" at bounding box center [992, 75] width 29 height 29
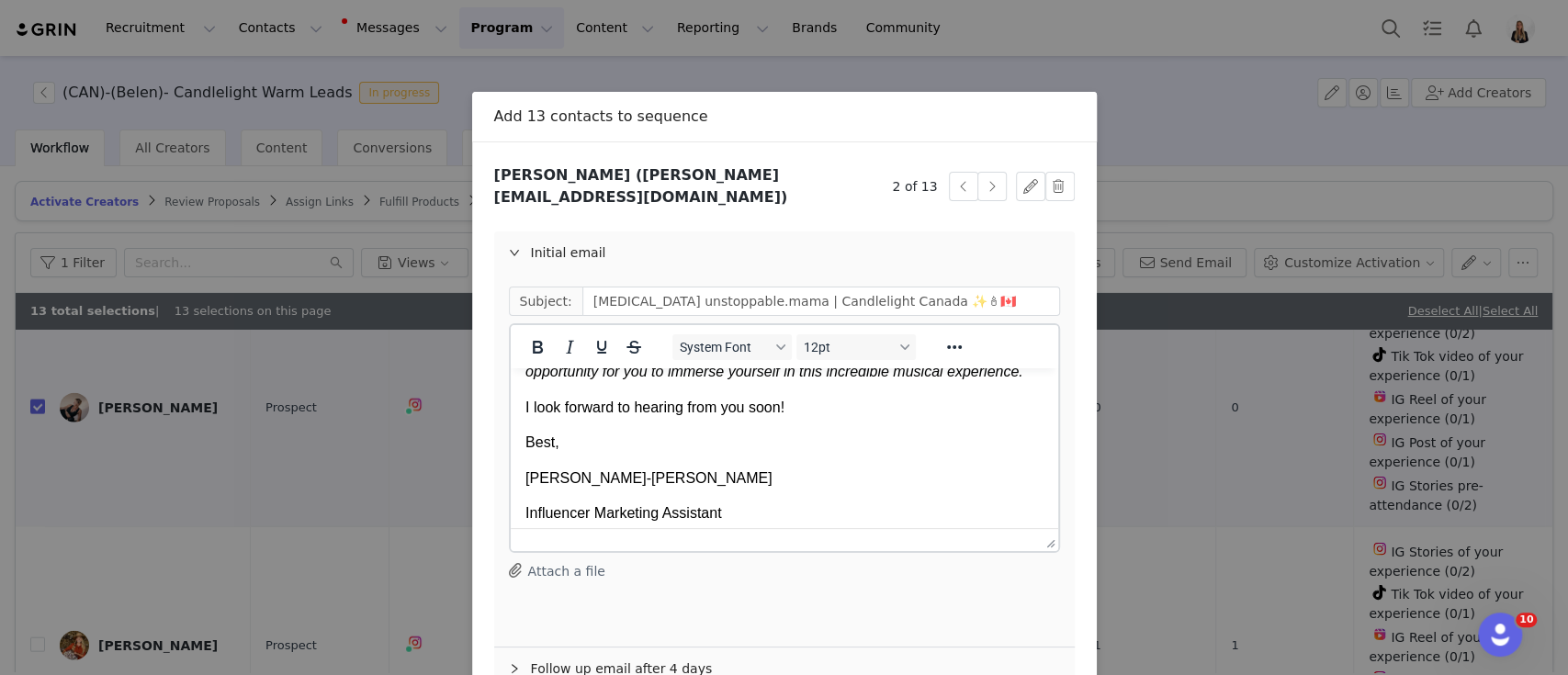
scroll to position [96, 0]
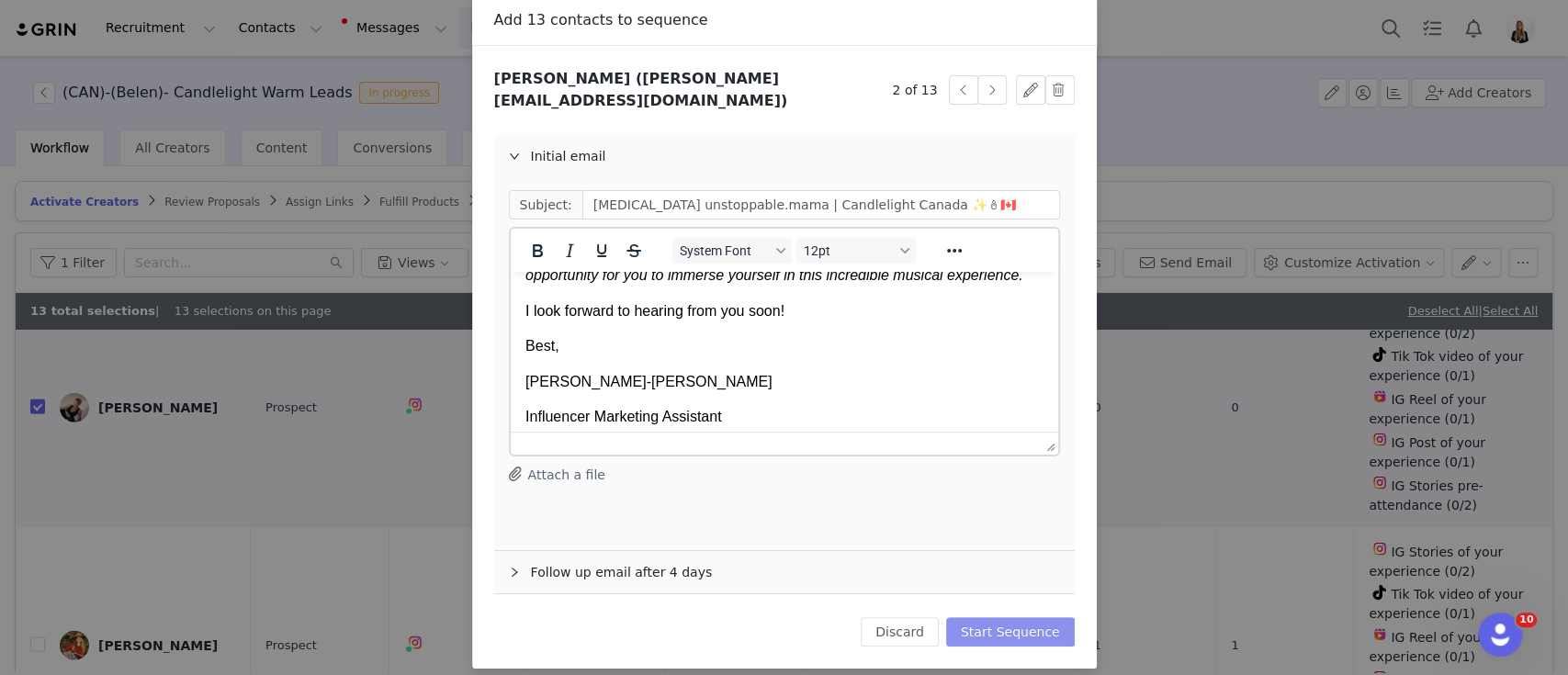
click at [1016, 617] on button "Start Sequence" at bounding box center [1010, 631] width 129 height 29
